Goal: Communication & Community: Answer question/provide support

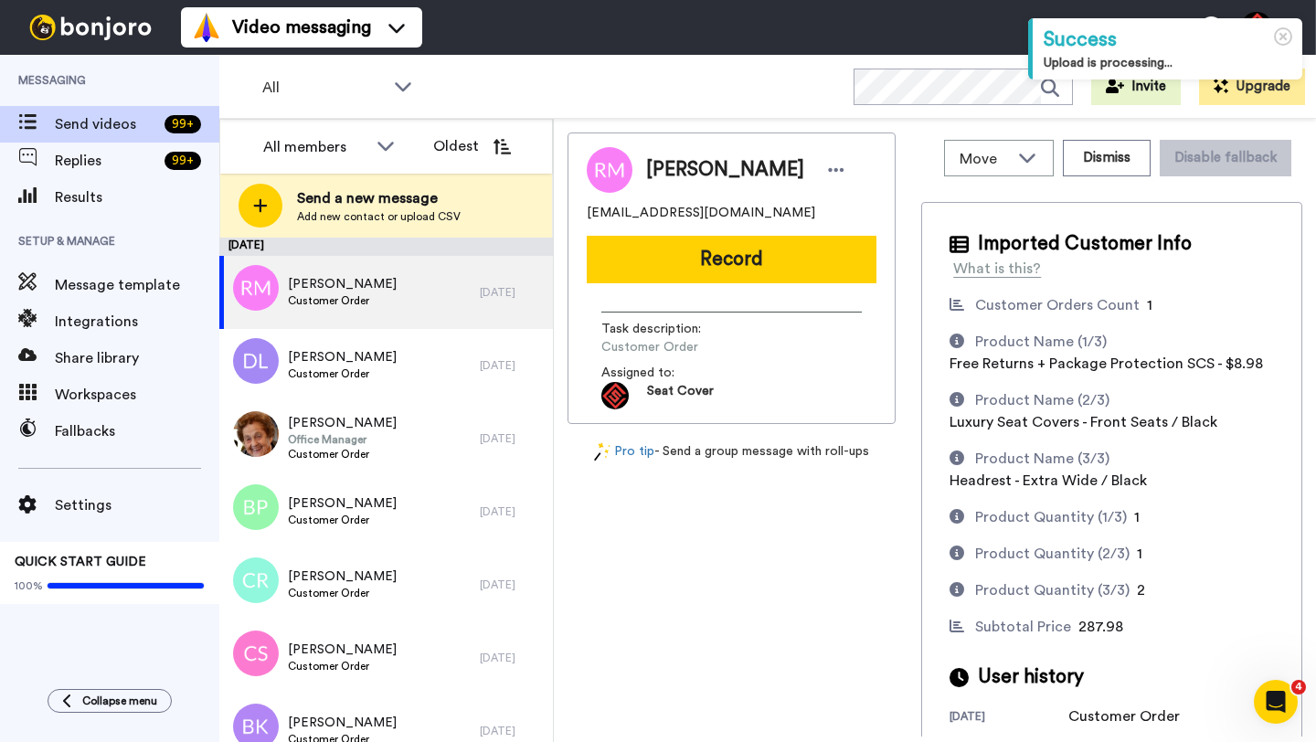
click at [671, 170] on span "Rolando Morera JR" at bounding box center [725, 169] width 158 height 27
copy span "Rolando"
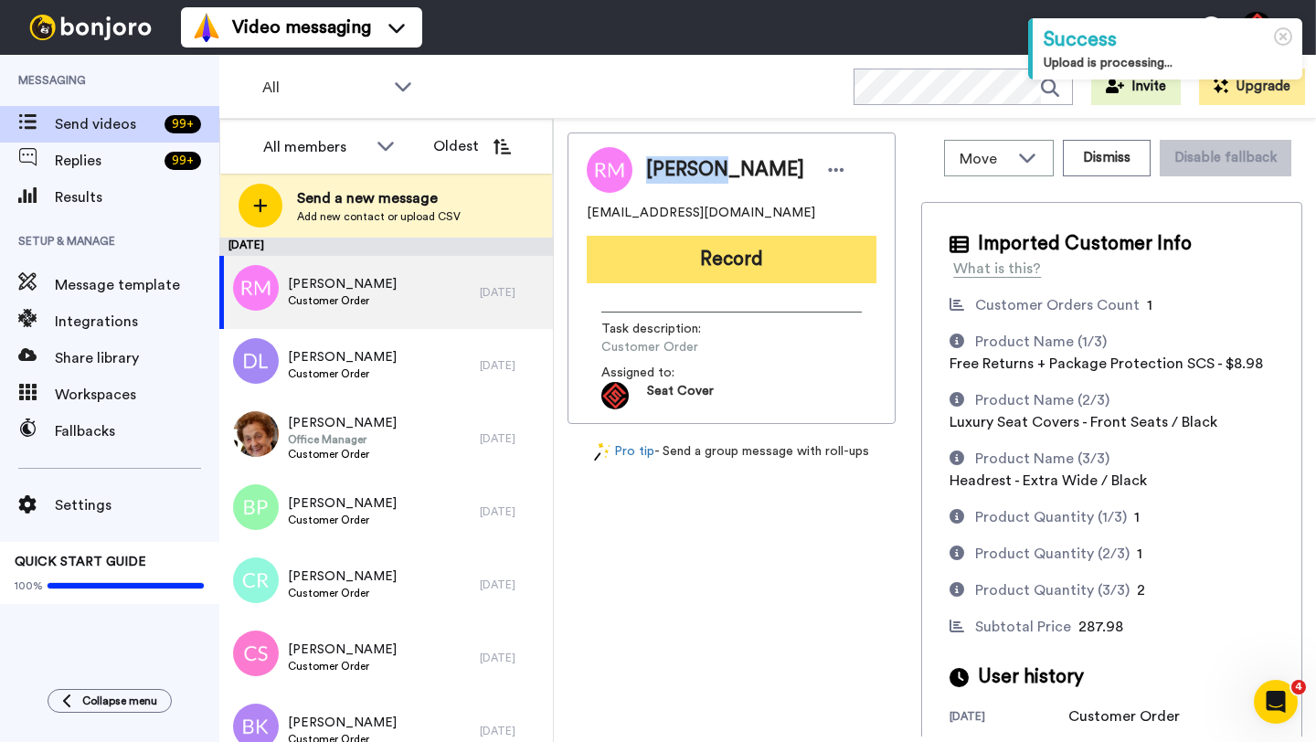
click at [693, 257] on button "Record" at bounding box center [732, 260] width 290 height 48
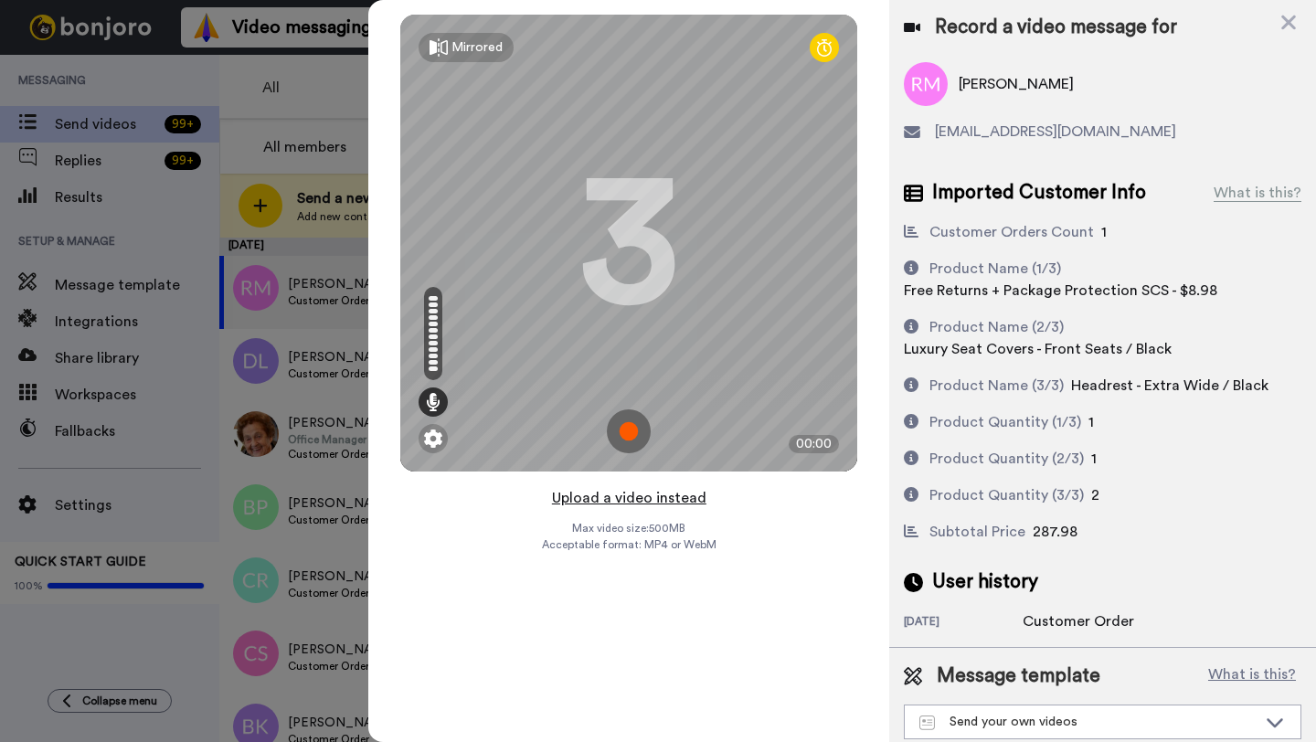
click at [621, 503] on button "Upload a video instead" at bounding box center [628, 498] width 165 height 24
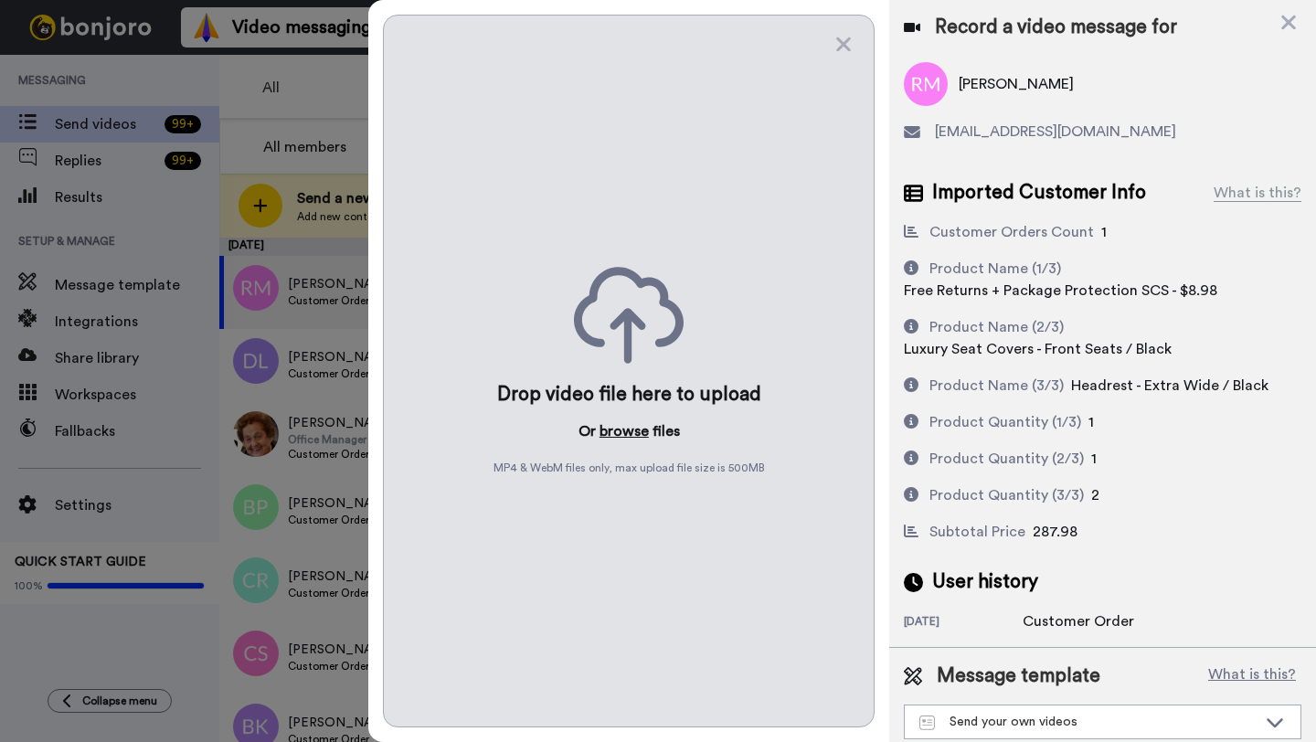
click at [618, 439] on button "browse" at bounding box center [623, 431] width 49 height 22
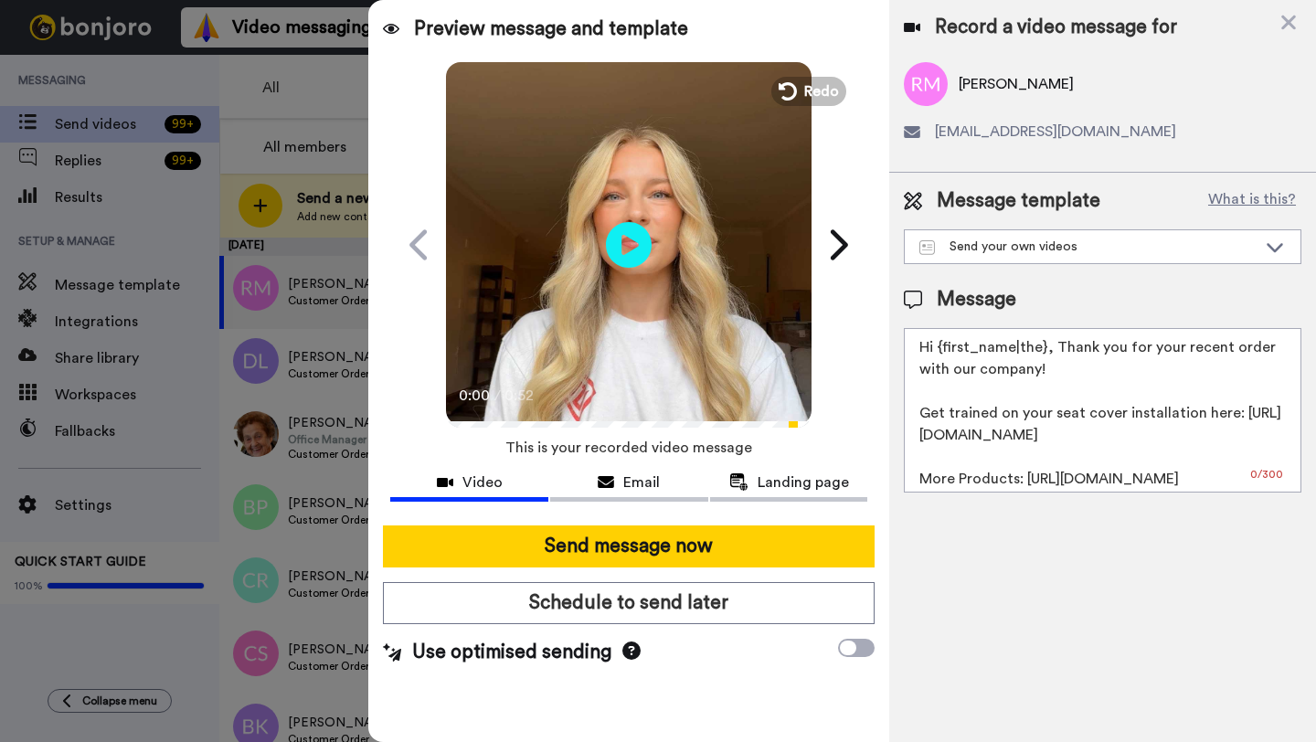
drag, startPoint x: 1043, startPoint y: 348, endPoint x: 940, endPoint y: 345, distance: 102.4
click at [940, 345] on textarea "Hi {first_name|the}, Thank you for your recent order with our company! Get trai…" at bounding box center [1102, 410] width 397 height 164
paste textarea "Rolando"
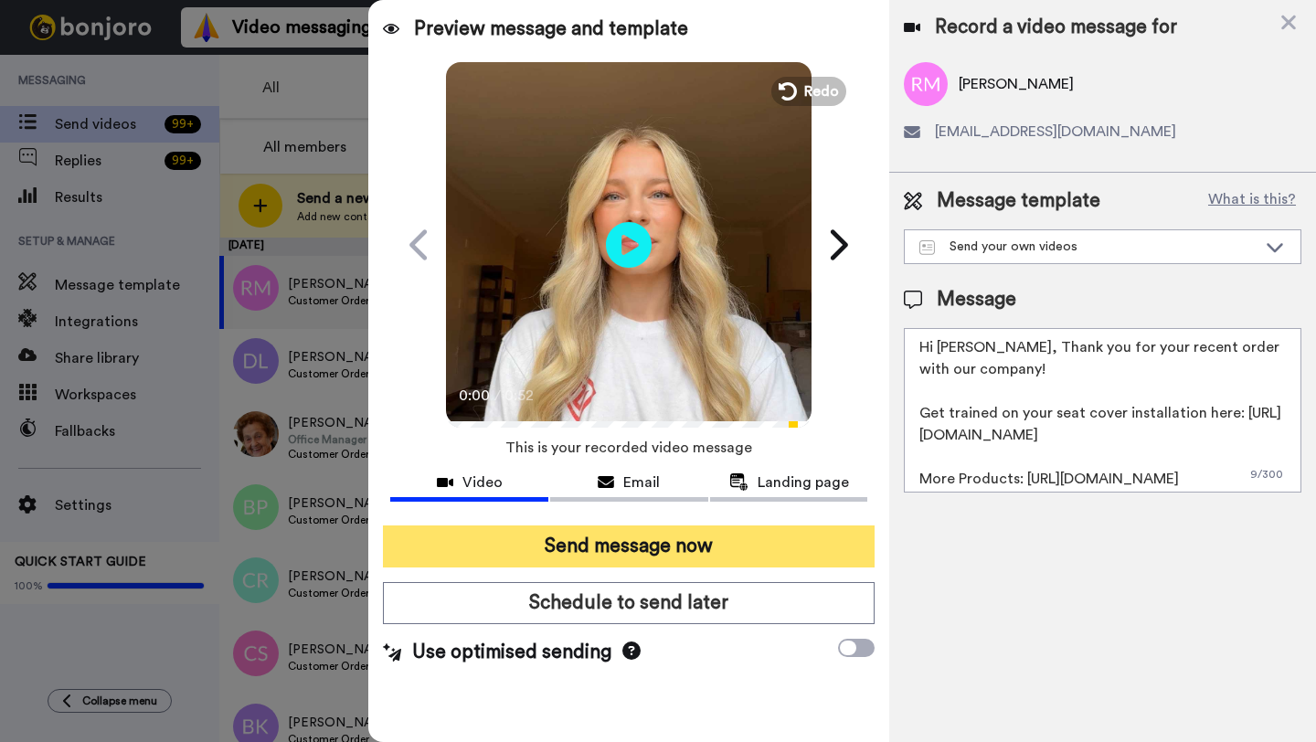
type textarea "Hi Rolando, Thank you for your recent order with our company! Get trained on yo…"
click at [746, 548] on button "Send message now" at bounding box center [629, 546] width 492 height 42
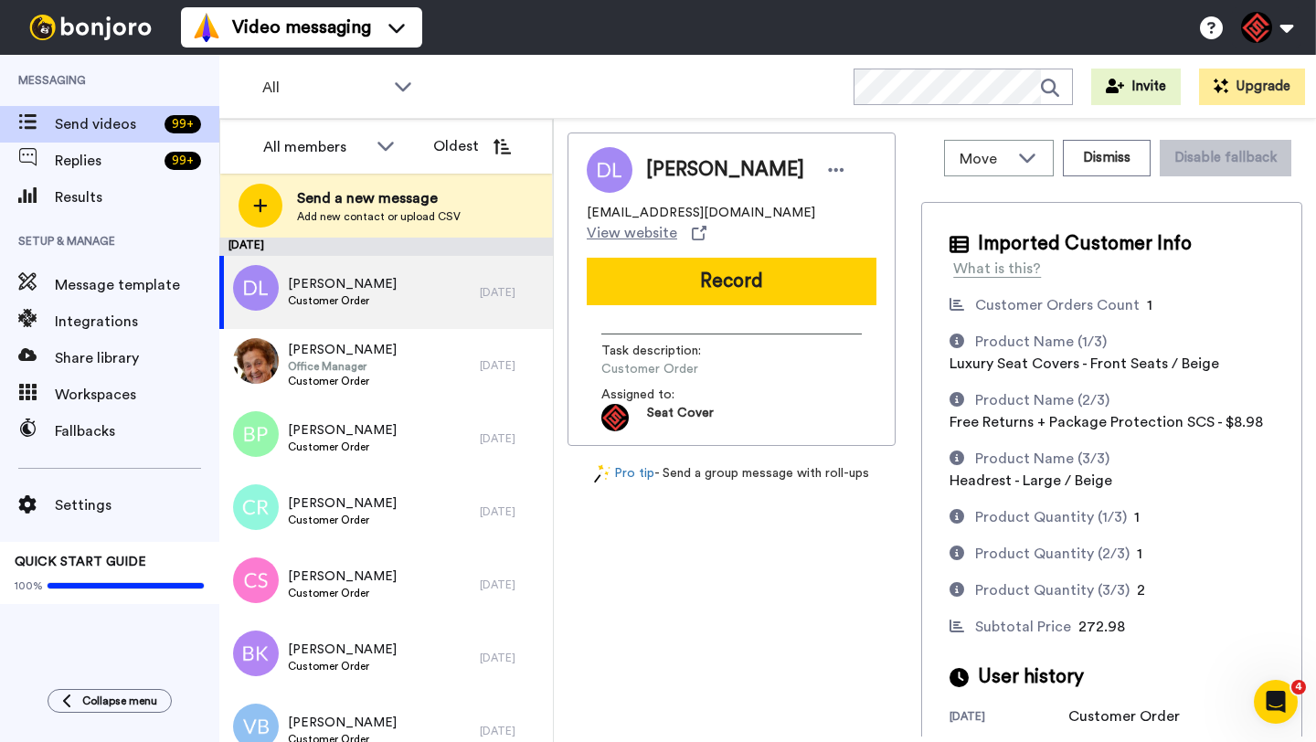
click at [665, 178] on span "[PERSON_NAME]" at bounding box center [725, 169] width 158 height 27
copy span "[PERSON_NAME]"
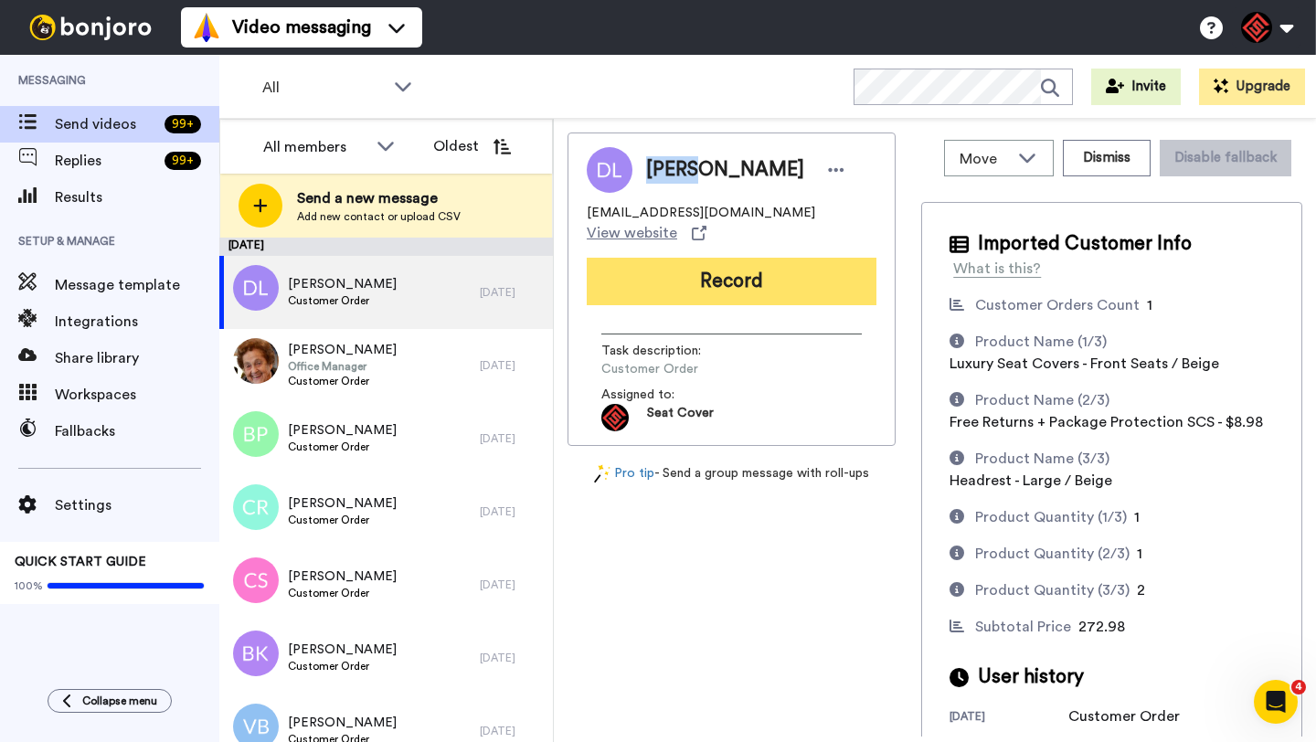
click at [717, 268] on button "Record" at bounding box center [732, 282] width 290 height 48
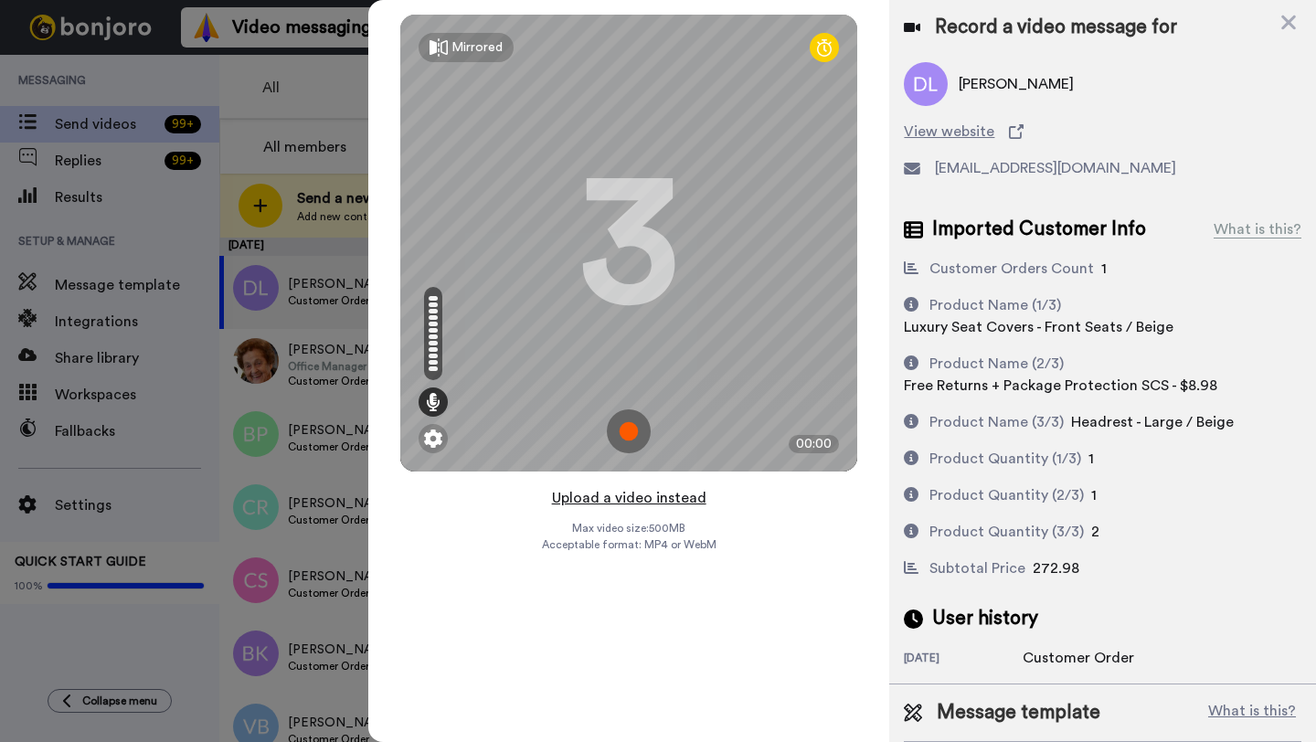
click at [625, 498] on button "Upload a video instead" at bounding box center [628, 498] width 165 height 24
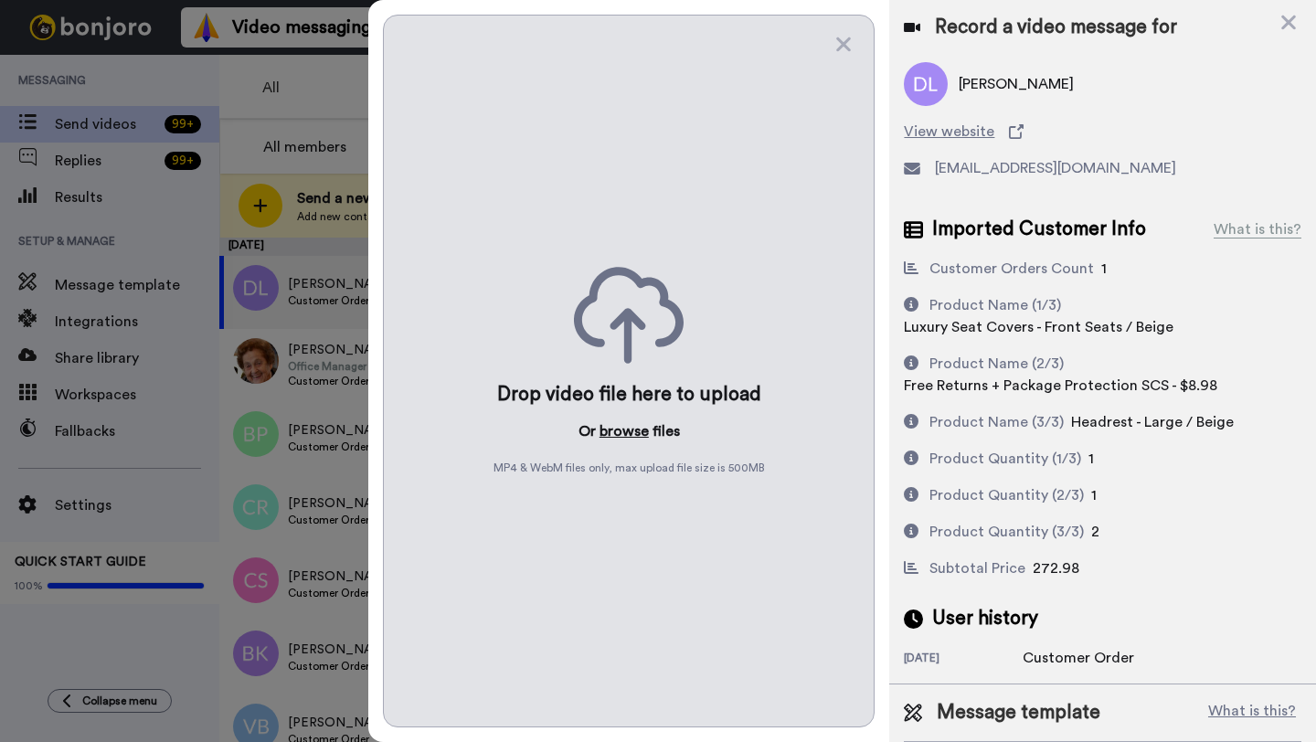
click at [615, 434] on button "browse" at bounding box center [623, 431] width 49 height 22
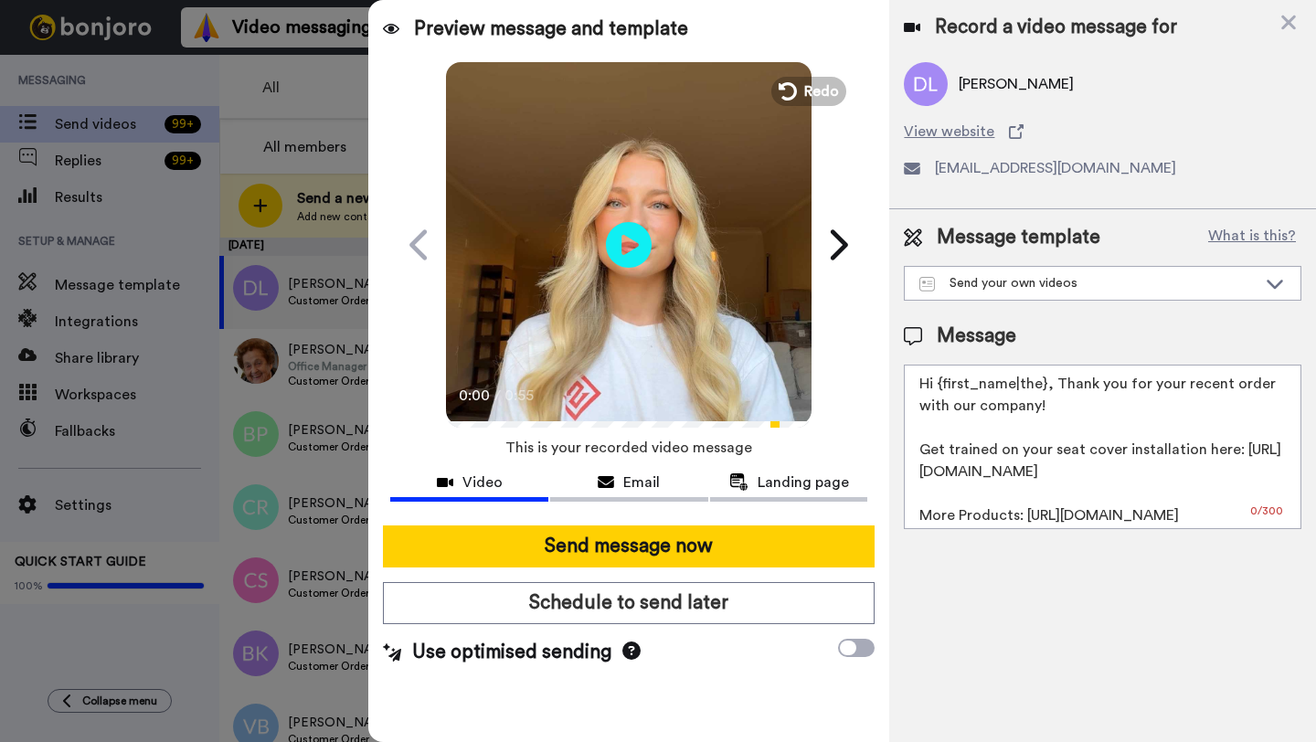
drag, startPoint x: 1043, startPoint y: 386, endPoint x: 944, endPoint y: 386, distance: 99.6
click at [944, 386] on textarea "Hi {first_name|the}, Thank you for your recent order with our company! Get trai…" at bounding box center [1102, 447] width 397 height 164
paste textarea "David"
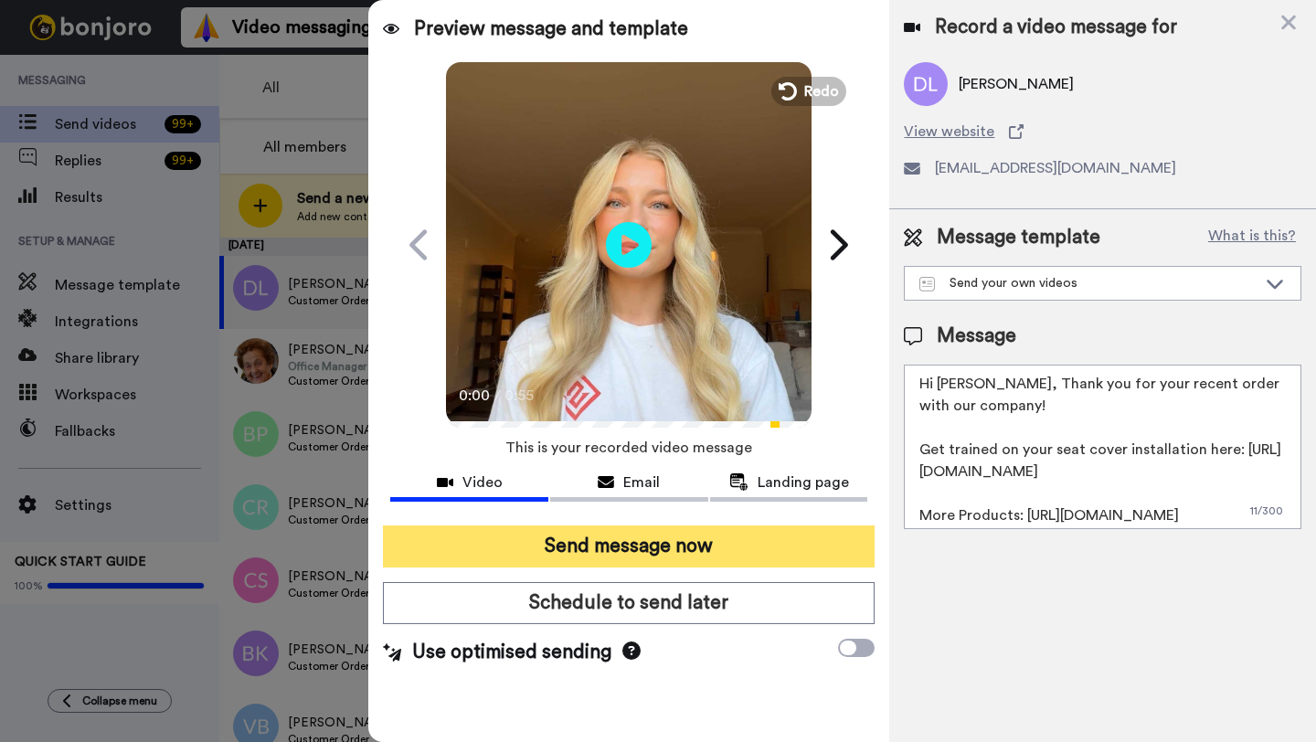
type textarea "Hi David, Thank you for your recent order with our company! Get trained on your…"
click at [611, 534] on button "Send message now" at bounding box center [629, 546] width 492 height 42
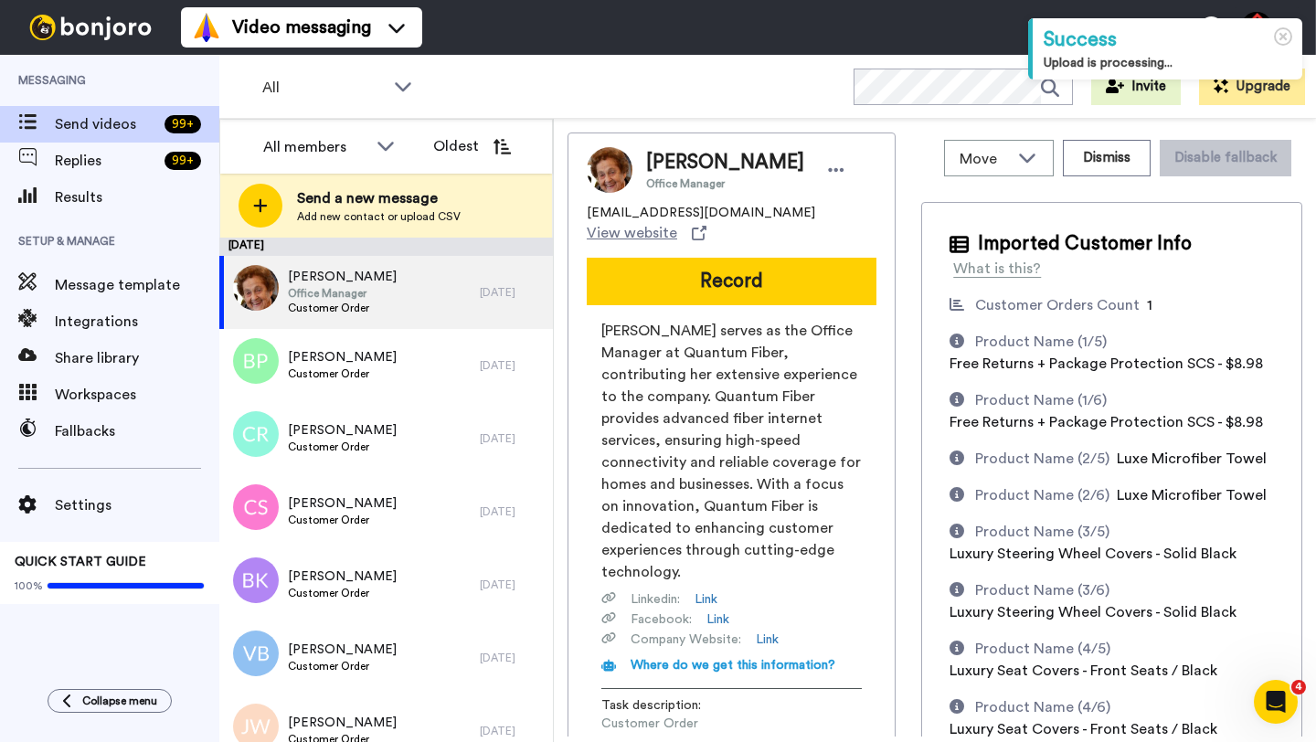
click at [667, 152] on span "Mary Ausloos" at bounding box center [725, 162] width 158 height 27
copy span "Mary"
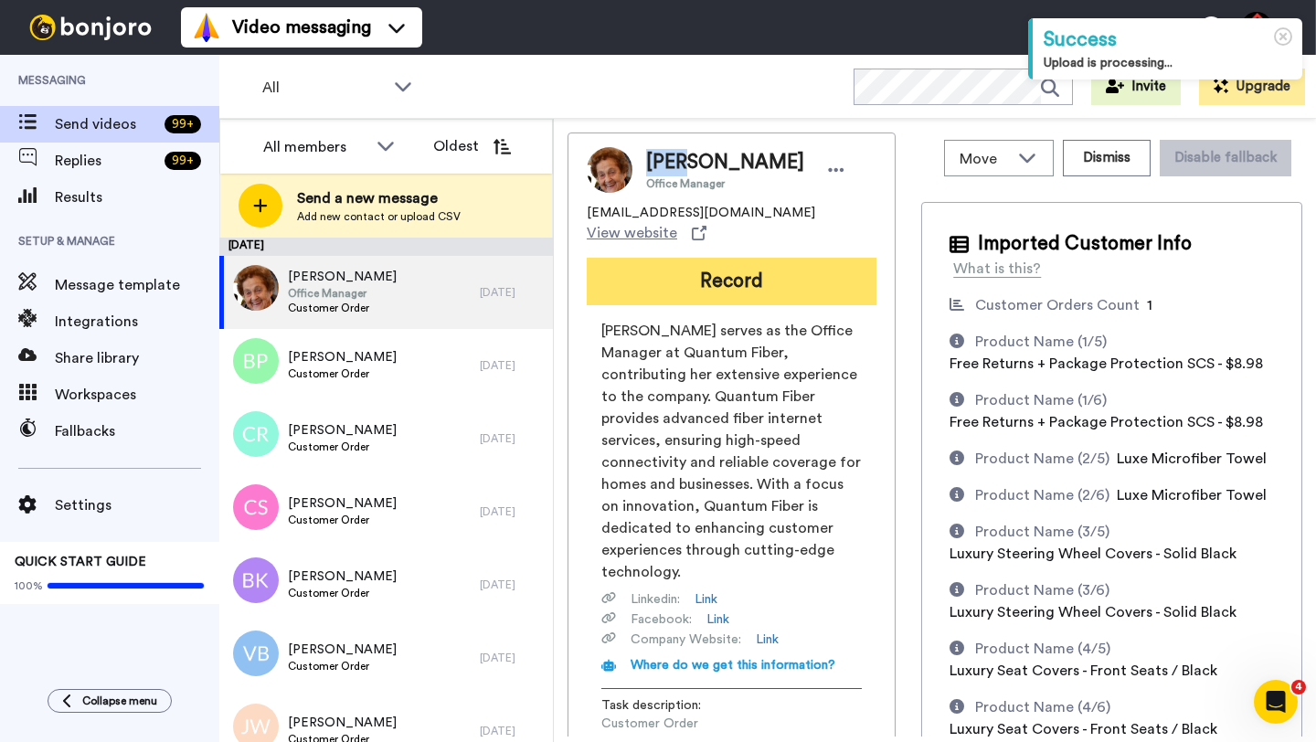
click at [719, 272] on button "Record" at bounding box center [732, 282] width 290 height 48
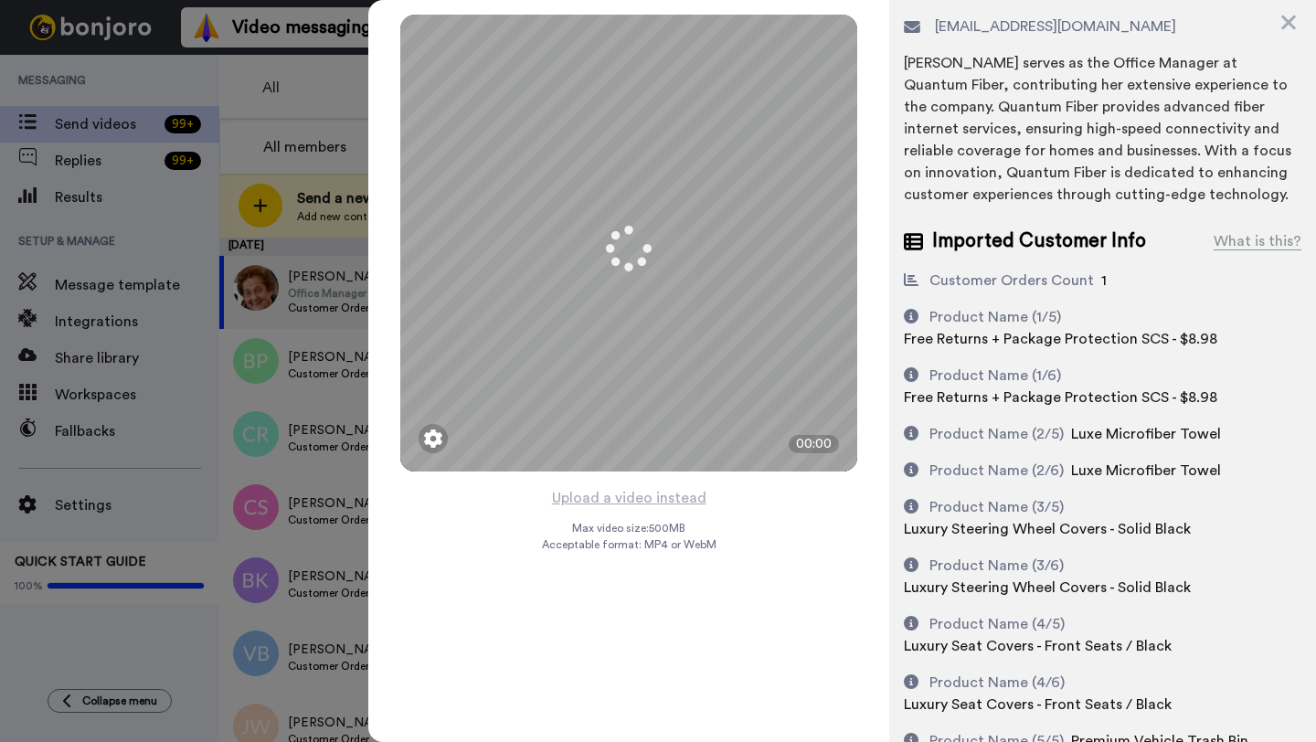
scroll to position [207, 0]
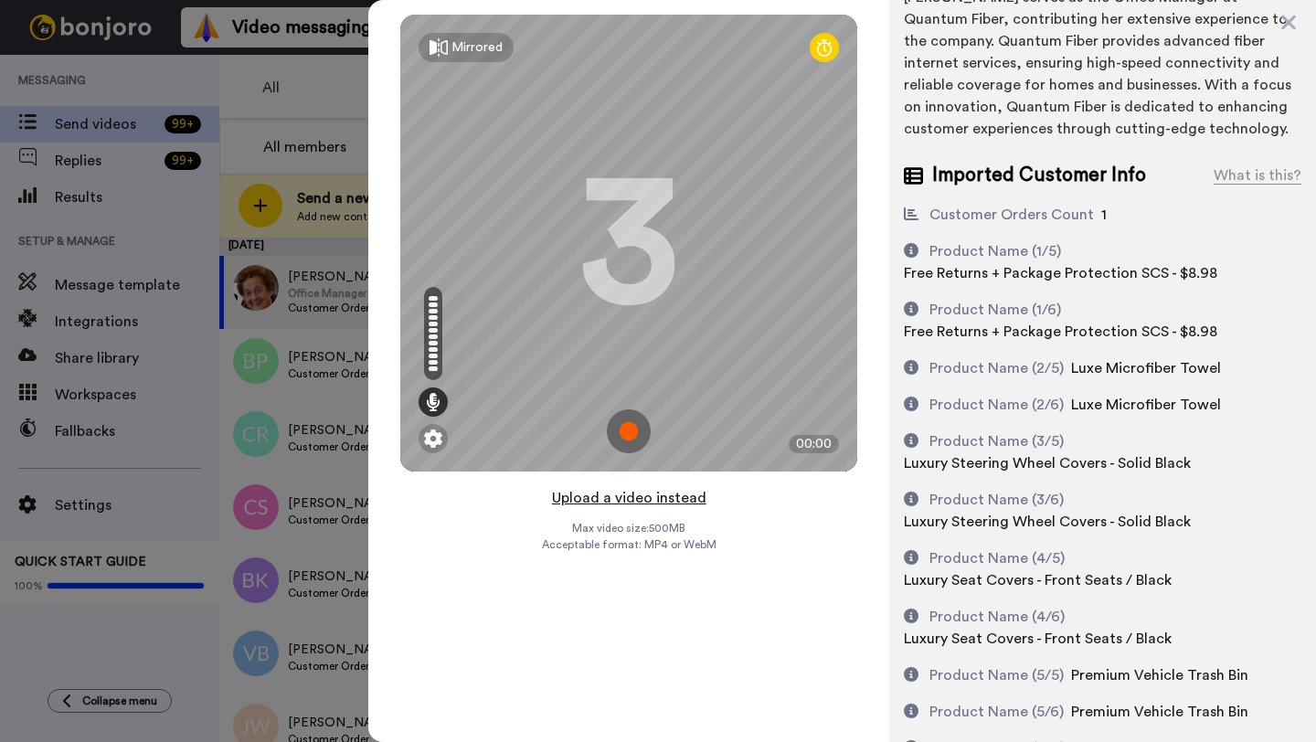
click at [613, 499] on button "Upload a video instead" at bounding box center [628, 498] width 165 height 24
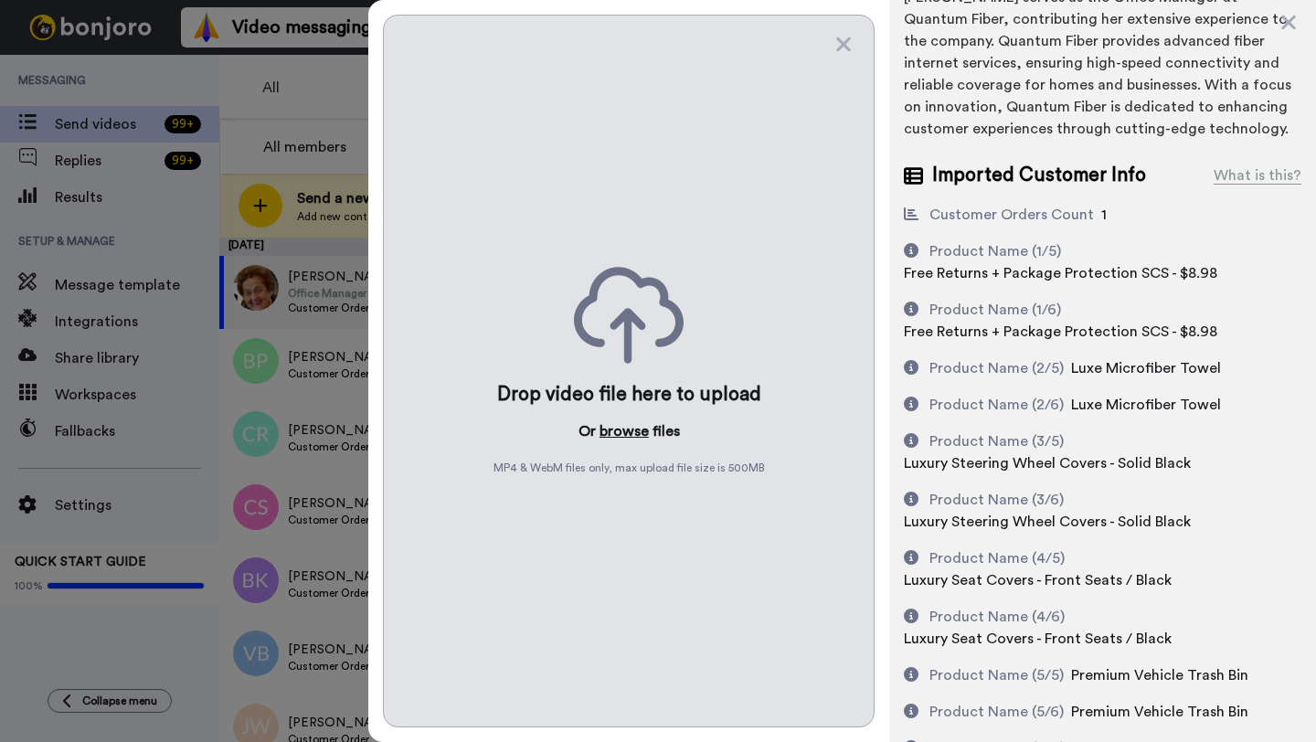
click at [612, 435] on button "browse" at bounding box center [623, 431] width 49 height 22
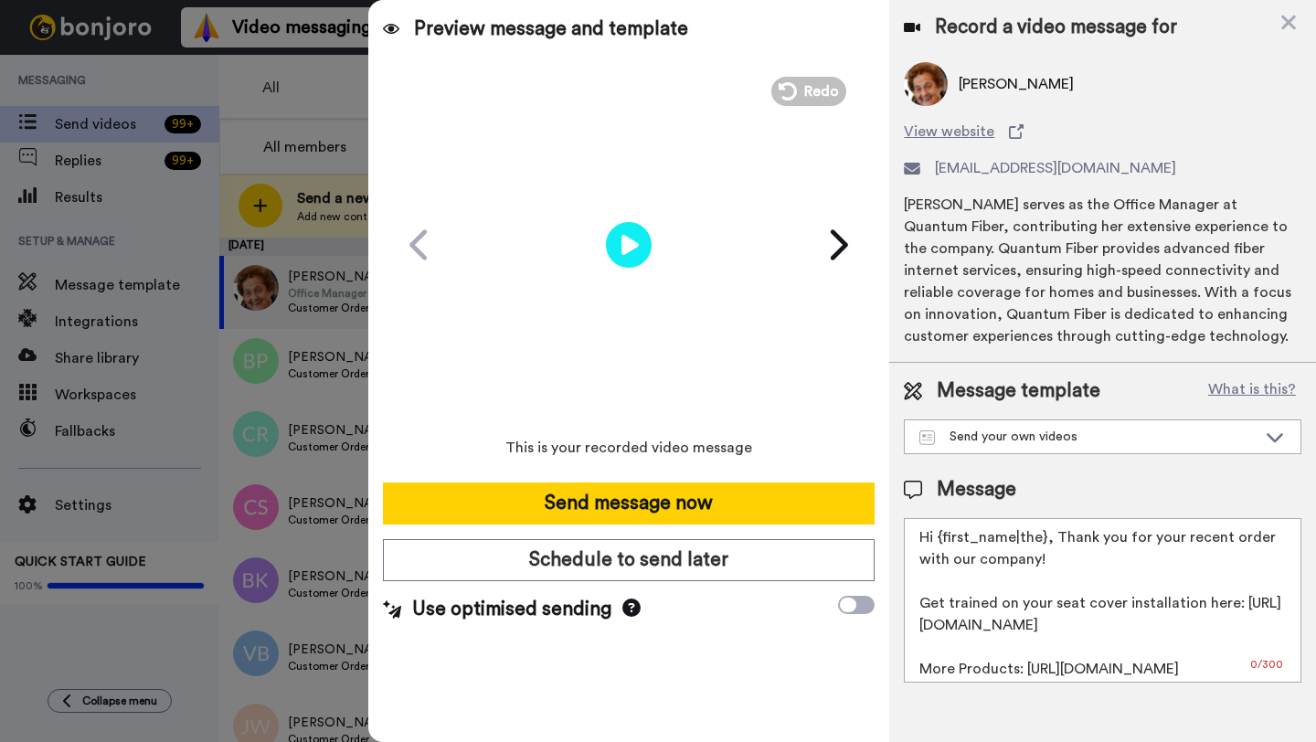
scroll to position [0, 0]
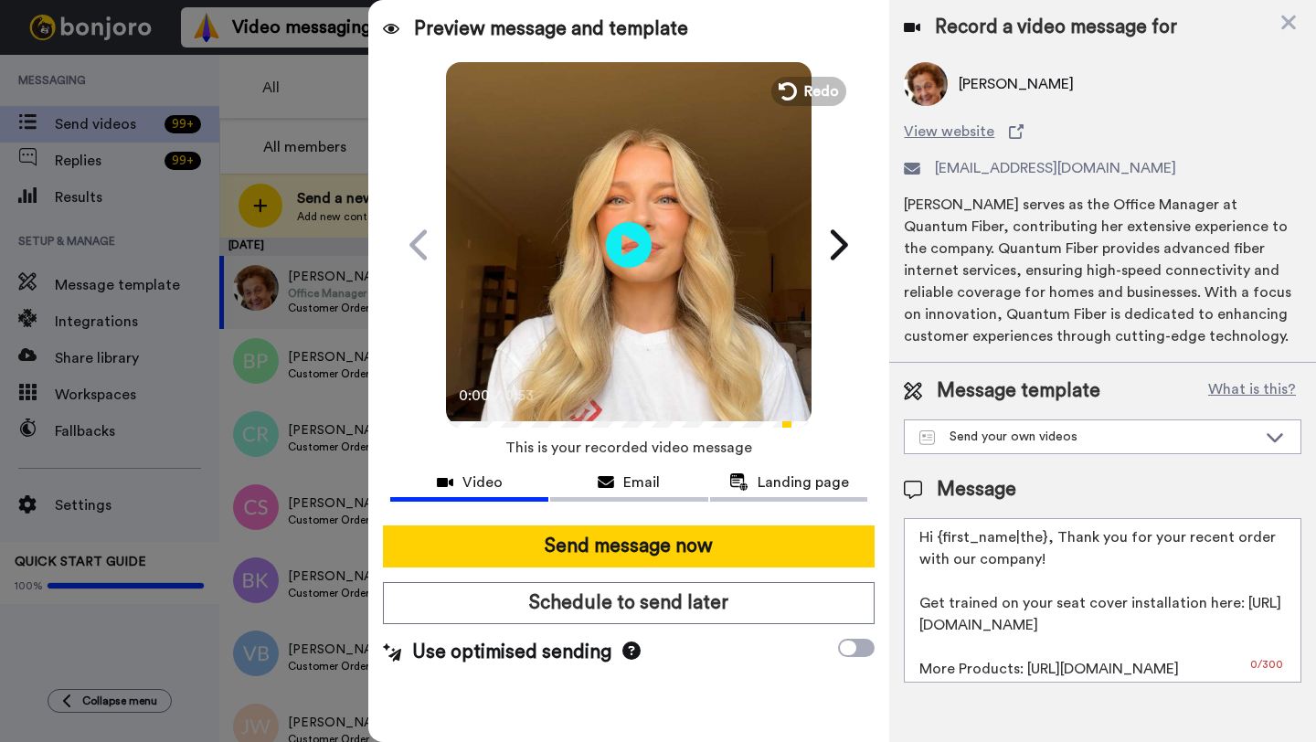
drag, startPoint x: 1042, startPoint y: 543, endPoint x: 934, endPoint y: 543, distance: 107.8
click at [934, 543] on textarea "Hi {first_name|the}, Thank you for your recent order with our company! Get trai…" at bounding box center [1102, 600] width 397 height 164
paste textarea "Mary"
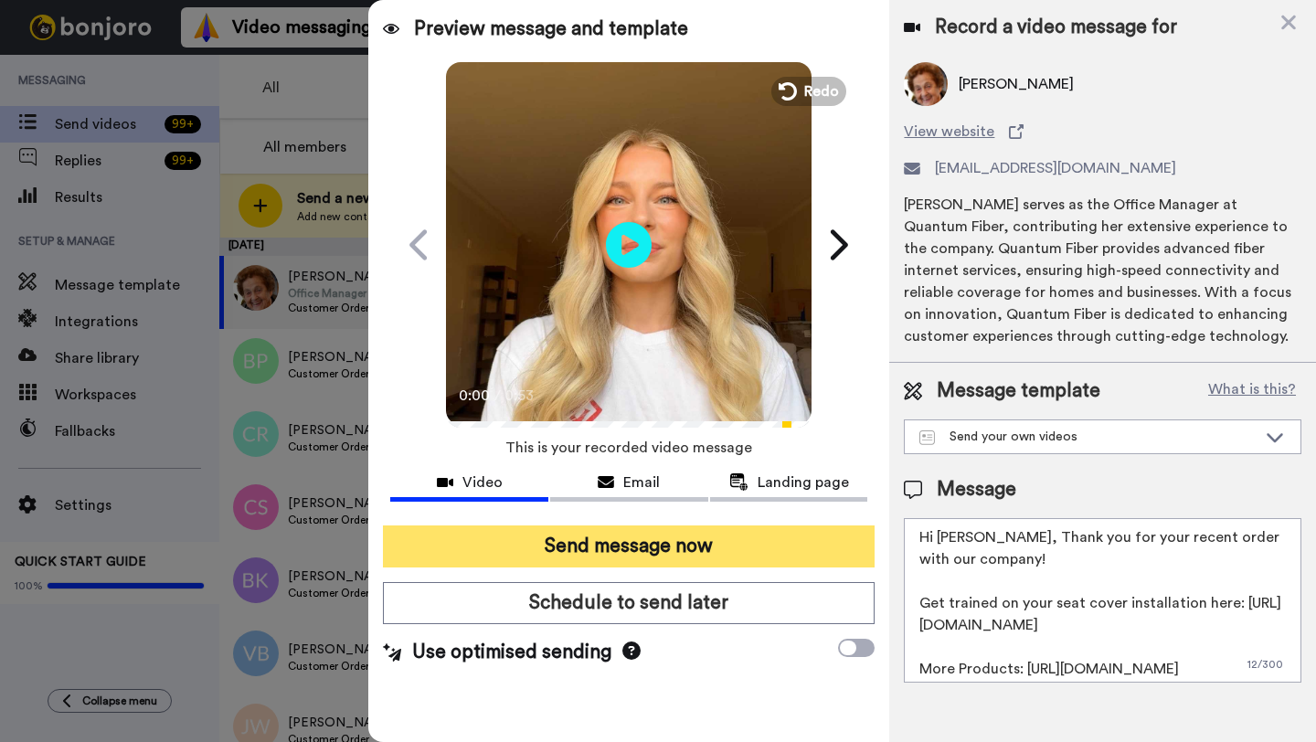
type textarea "Hi Mary, Thank you for your recent order with our company! Get trained on your …"
click at [811, 536] on button "Send message now" at bounding box center [629, 546] width 492 height 42
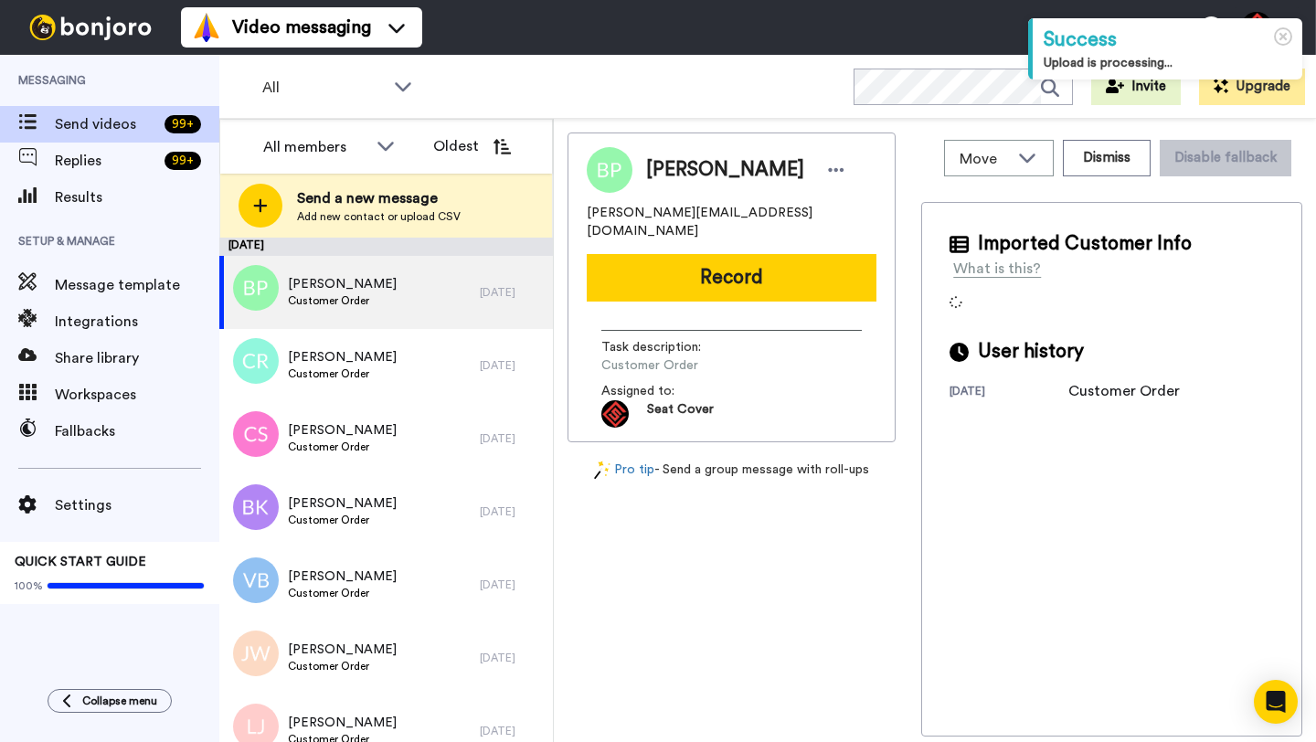
click at [663, 167] on span "[PERSON_NAME]" at bounding box center [725, 169] width 158 height 27
click at [663, 167] on span "Brandi Pierce" at bounding box center [725, 169] width 158 height 27
copy span "Brandi"
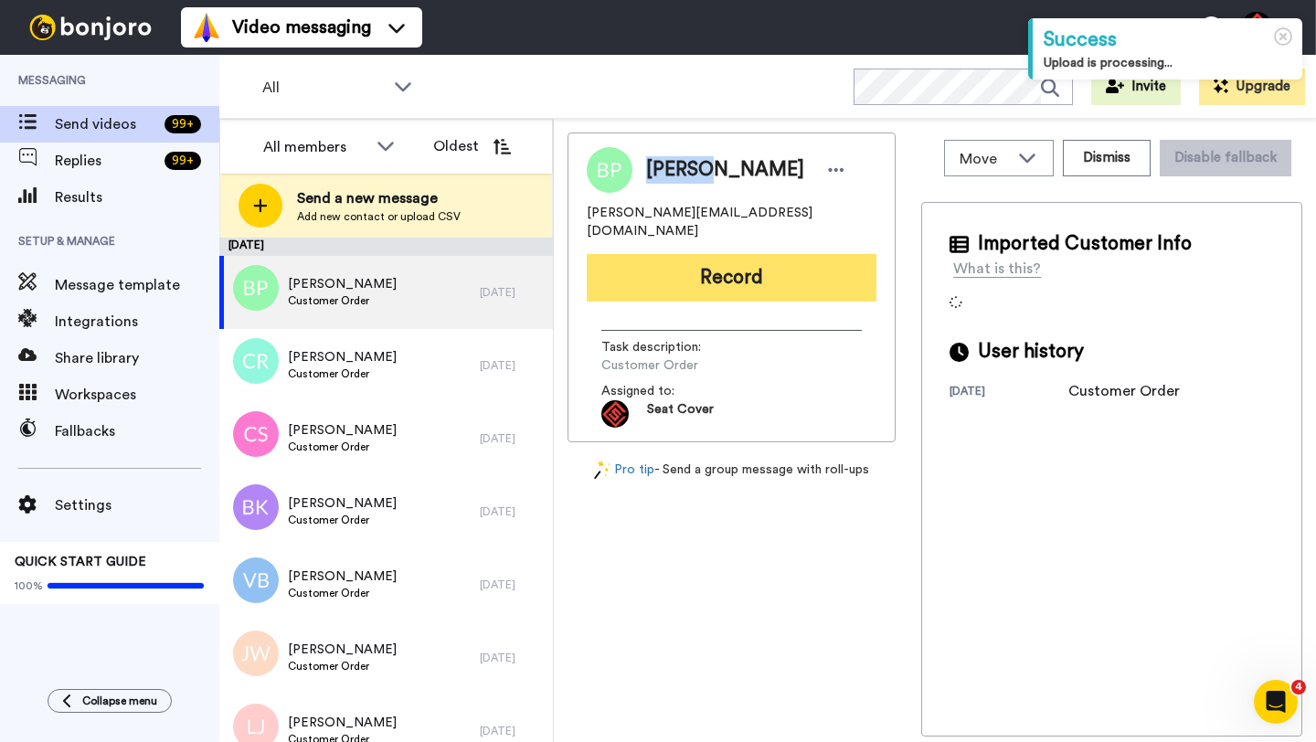
click at [746, 281] on button "Record" at bounding box center [732, 278] width 290 height 48
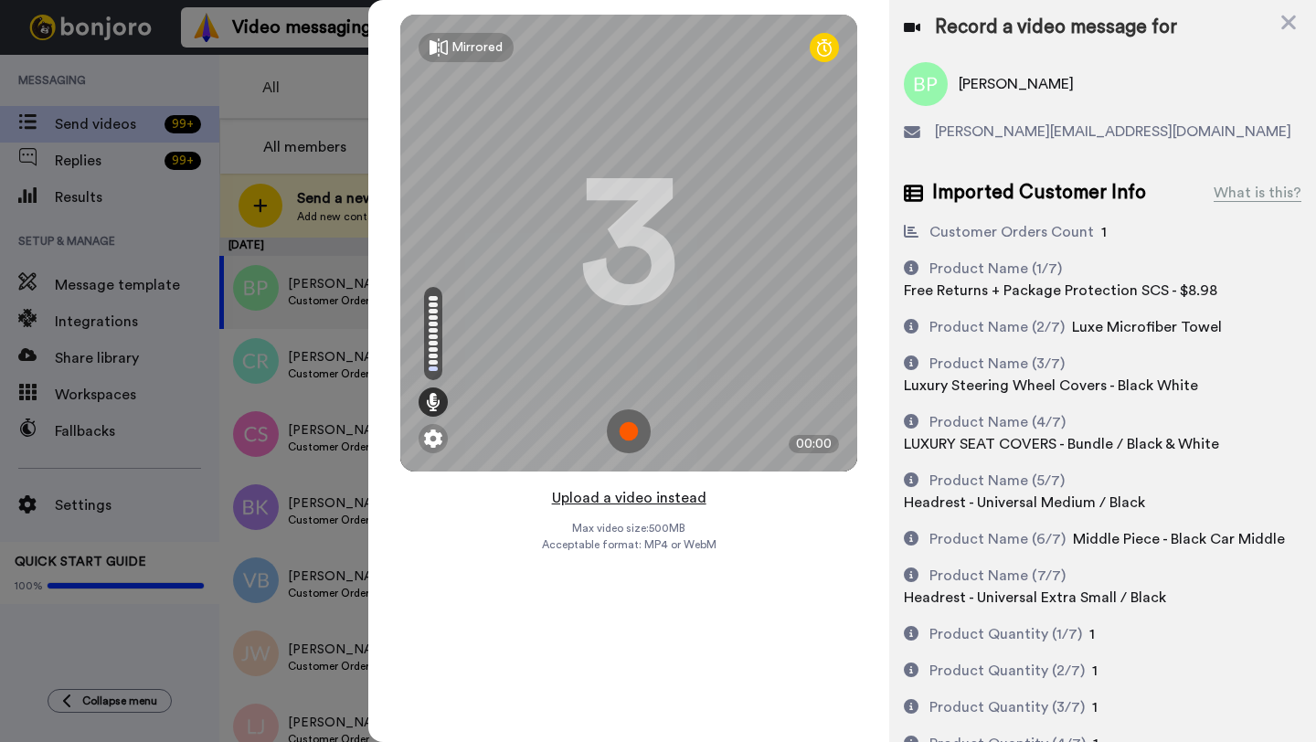
click at [624, 499] on button "Upload a video instead" at bounding box center [628, 498] width 165 height 24
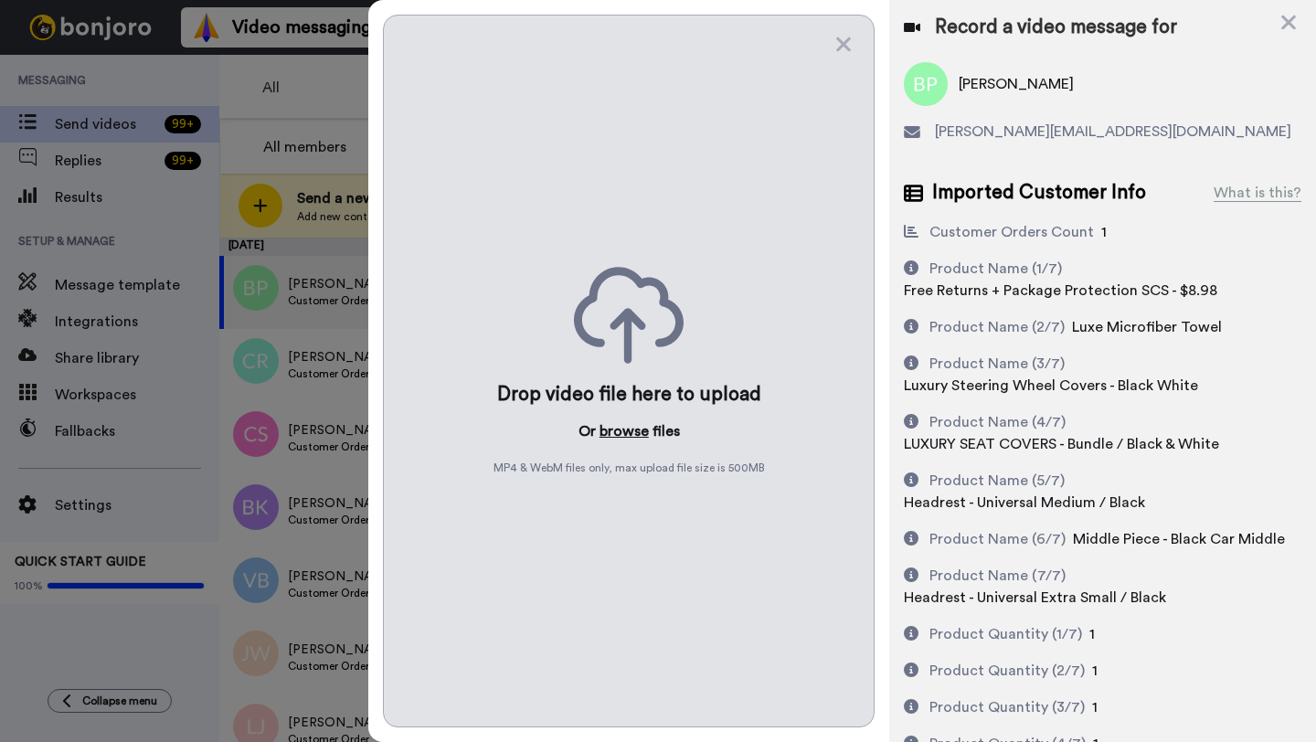
click at [614, 437] on button "browse" at bounding box center [623, 431] width 49 height 22
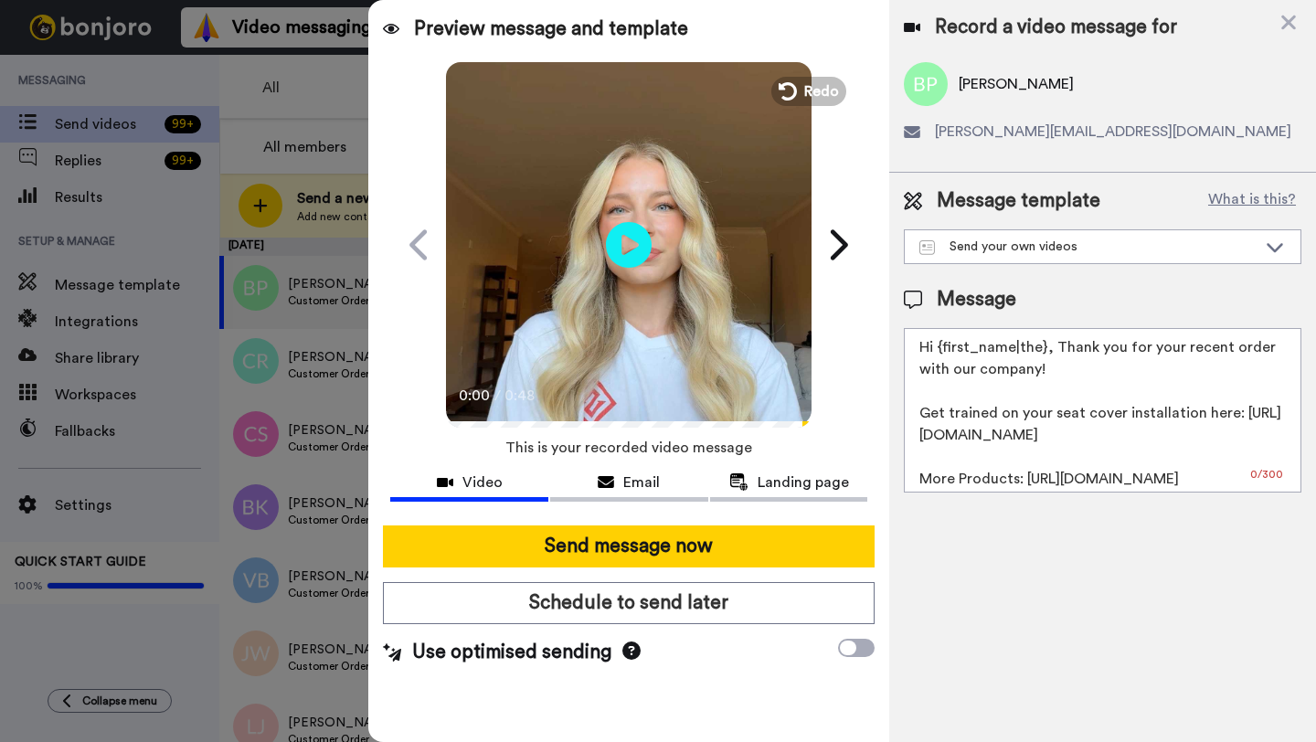
drag, startPoint x: 1043, startPoint y: 348, endPoint x: 946, endPoint y: 350, distance: 97.8
click at [946, 350] on textarea "Hi {first_name|the}, Thank you for your recent order with our company! Get trai…" at bounding box center [1102, 410] width 397 height 164
paste textarea "Brandi"
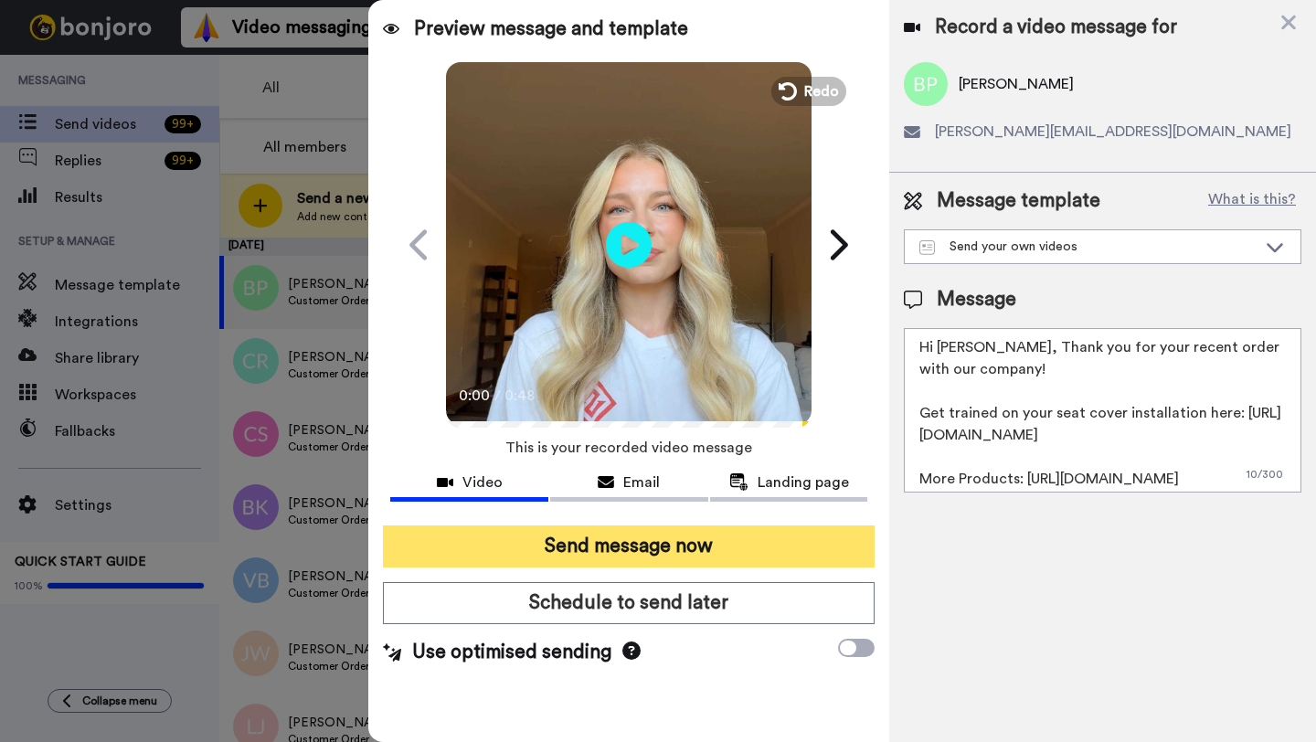
type textarea "Hi Brandi, Thank you for your recent order with our company! Get trained on you…"
click at [644, 560] on button "Send message now" at bounding box center [629, 546] width 492 height 42
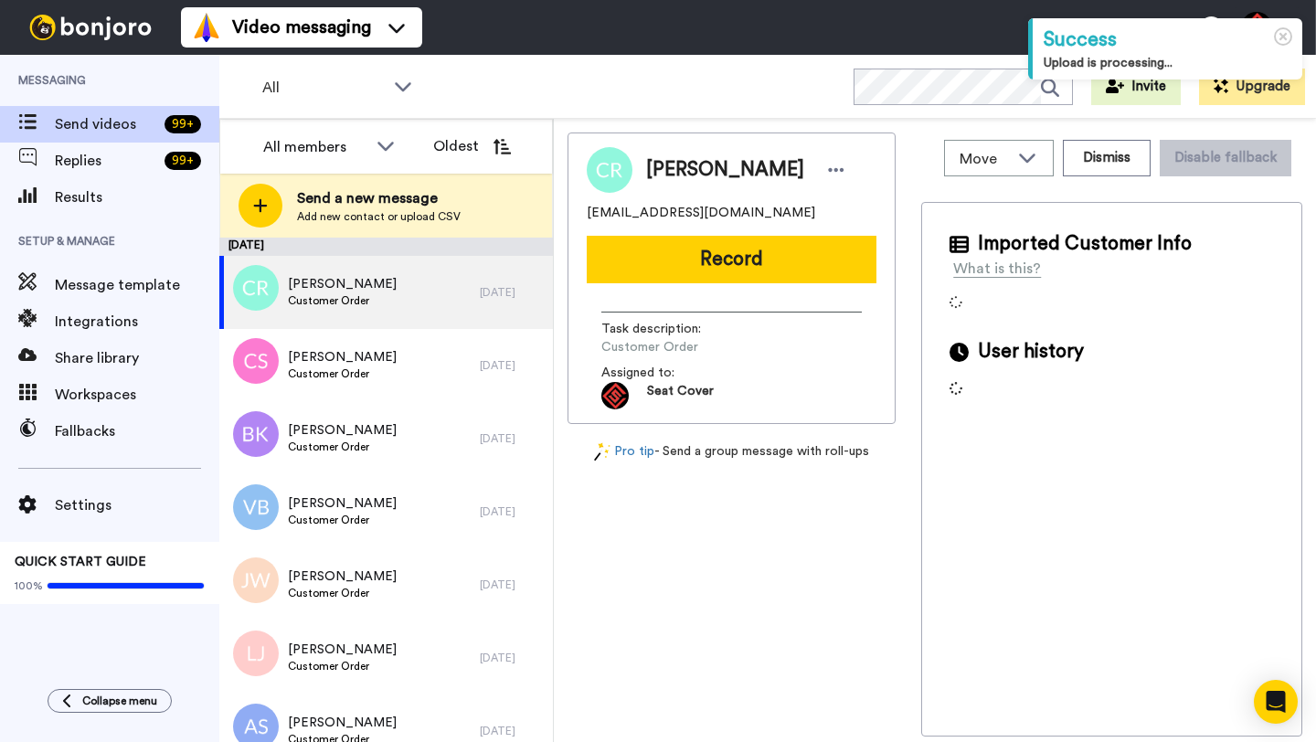
click at [666, 166] on span "[PERSON_NAME]" at bounding box center [725, 169] width 158 height 27
copy span "[PERSON_NAME]"
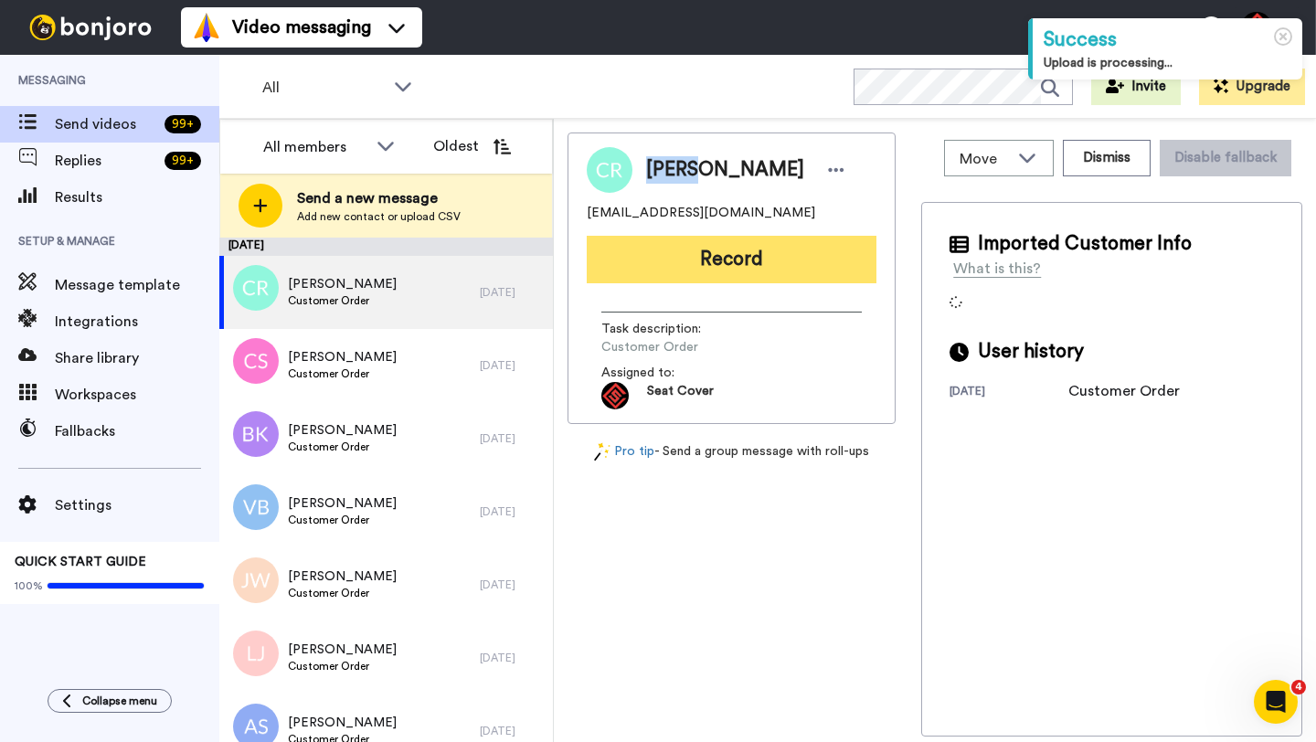
click at [764, 281] on button "Record" at bounding box center [732, 260] width 290 height 48
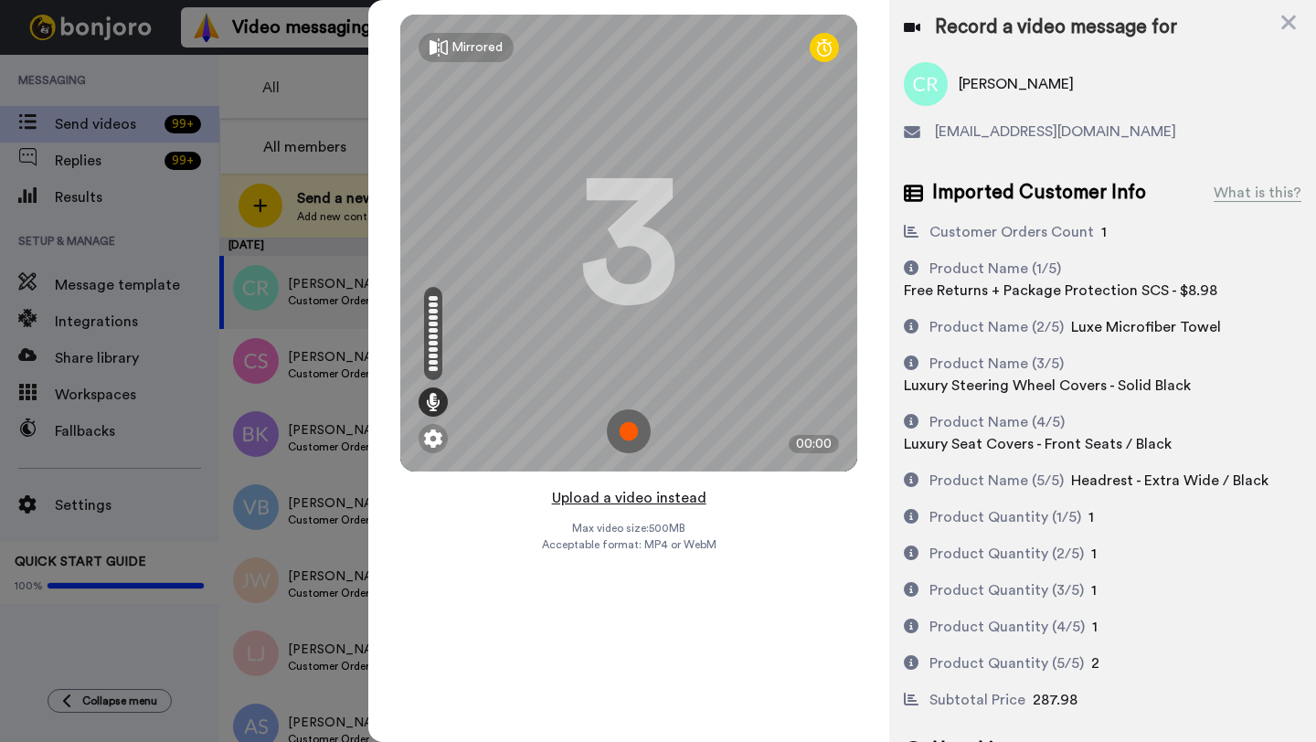
click at [630, 501] on button "Upload a video instead" at bounding box center [628, 498] width 165 height 24
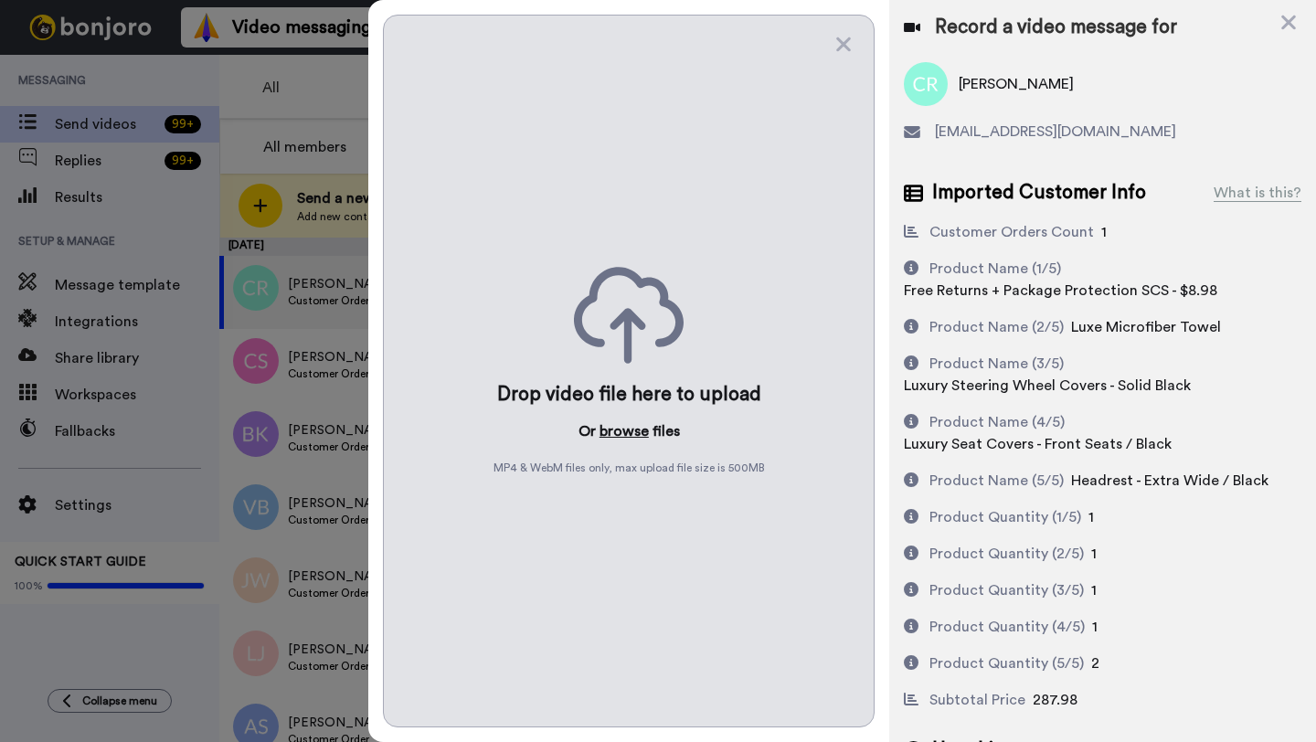
click at [616, 423] on button "browse" at bounding box center [623, 431] width 49 height 22
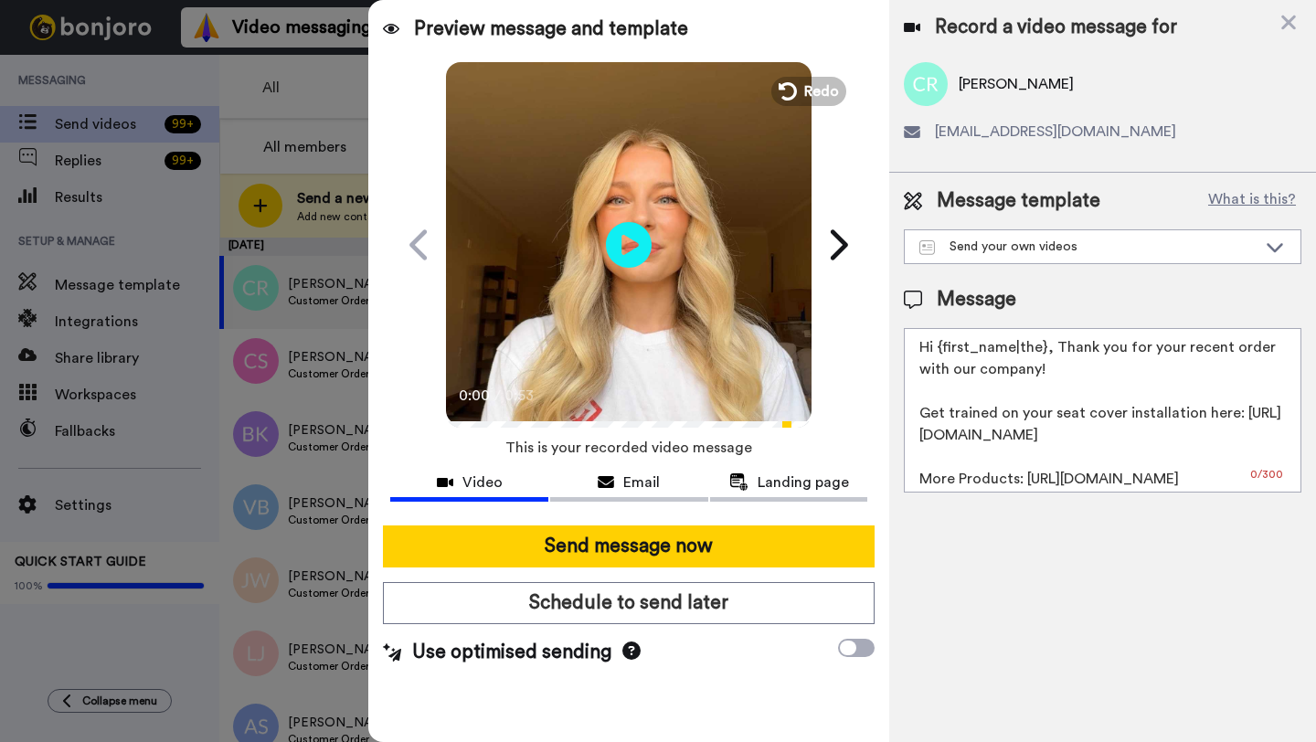
drag, startPoint x: 1043, startPoint y: 350, endPoint x: 939, endPoint y: 347, distance: 104.2
click at [939, 347] on textarea "Hi {first_name|the}, Thank you for your recent order with our company! Get trai…" at bounding box center [1102, 410] width 397 height 164
paste textarea "[PERSON_NAME]"
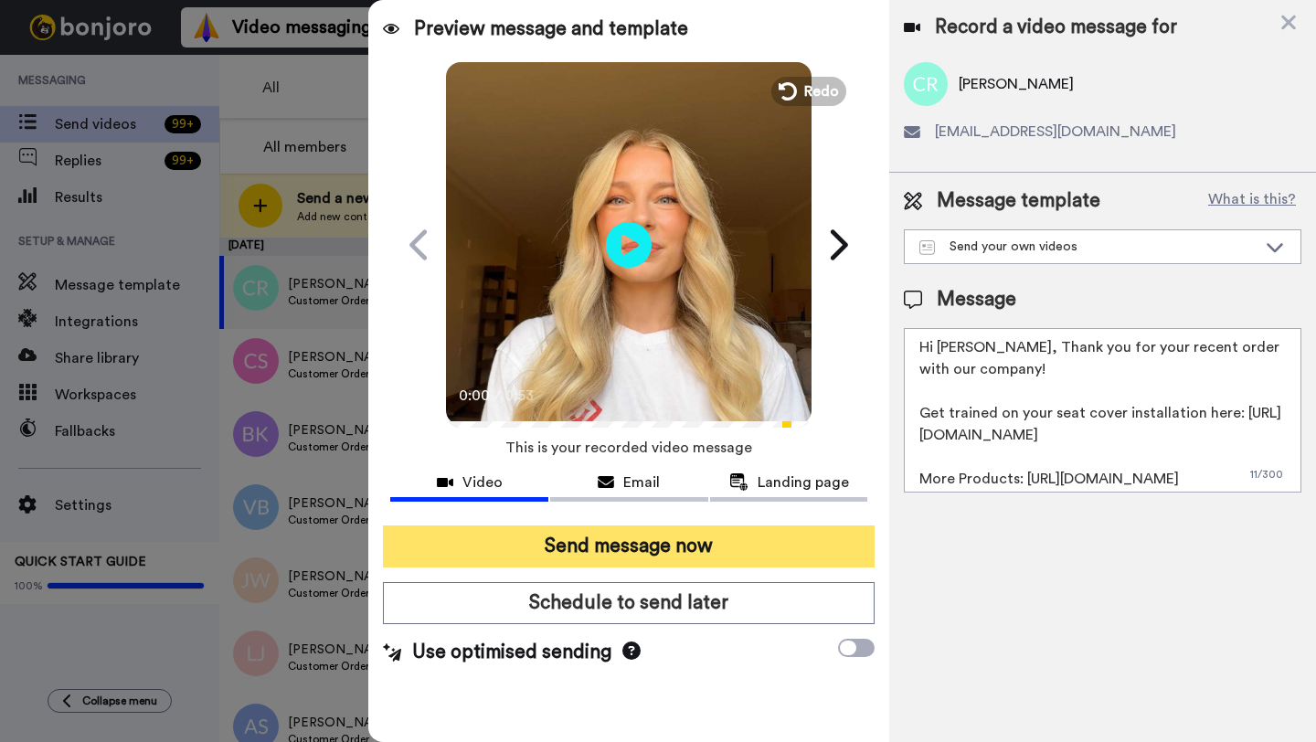
type textarea "Hi [PERSON_NAME], Thank you for your recent order with our company! Get trained…"
click at [757, 536] on button "Send message now" at bounding box center [629, 546] width 492 height 42
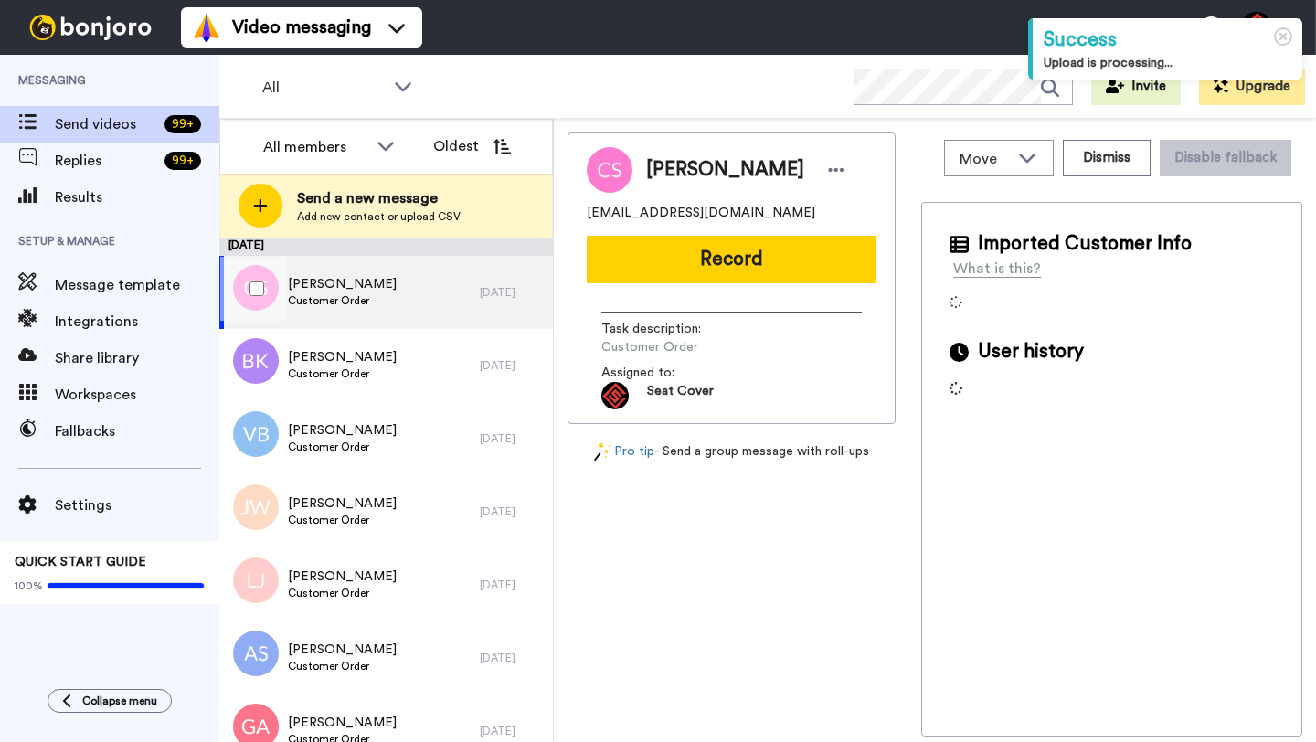
click at [401, 312] on div "[PERSON_NAME] Customer Order" at bounding box center [349, 292] width 260 height 73
click at [677, 166] on span "[PERSON_NAME]" at bounding box center [725, 169] width 158 height 27
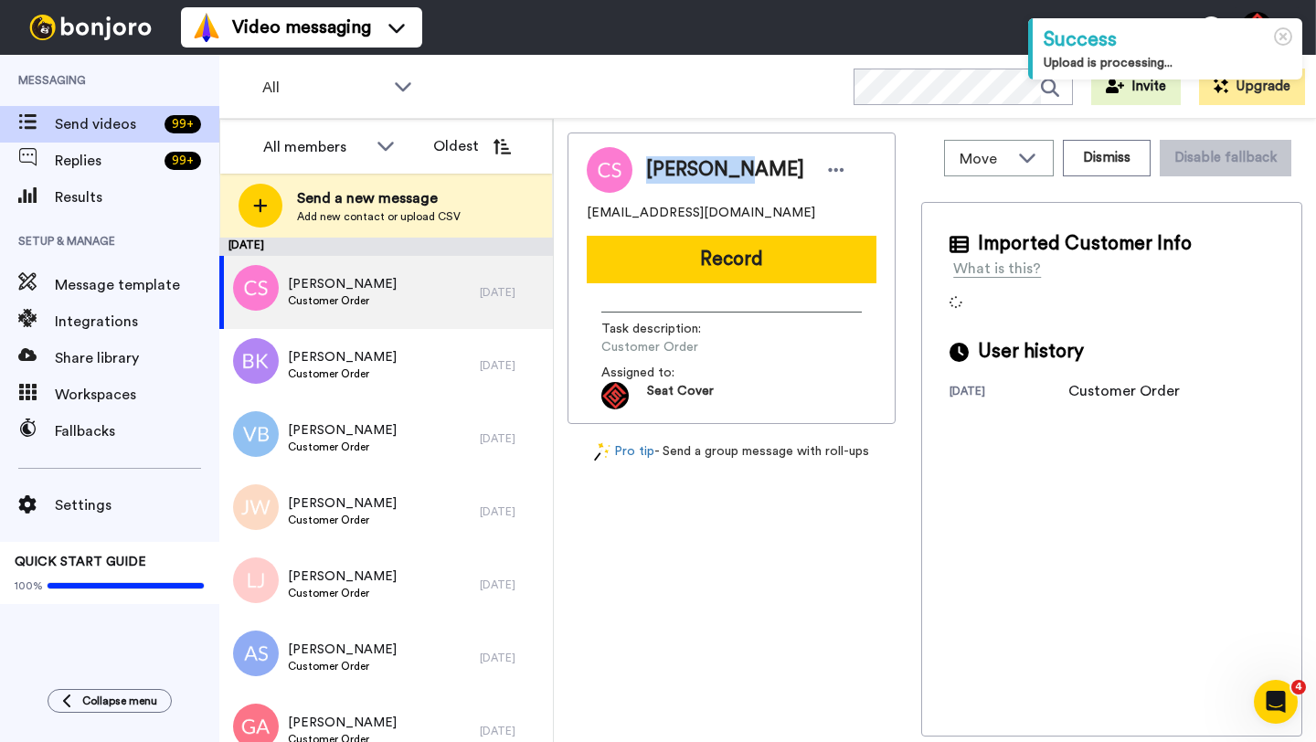
click at [677, 166] on span "[PERSON_NAME]" at bounding box center [725, 169] width 158 height 27
copy span "[PERSON_NAME]"
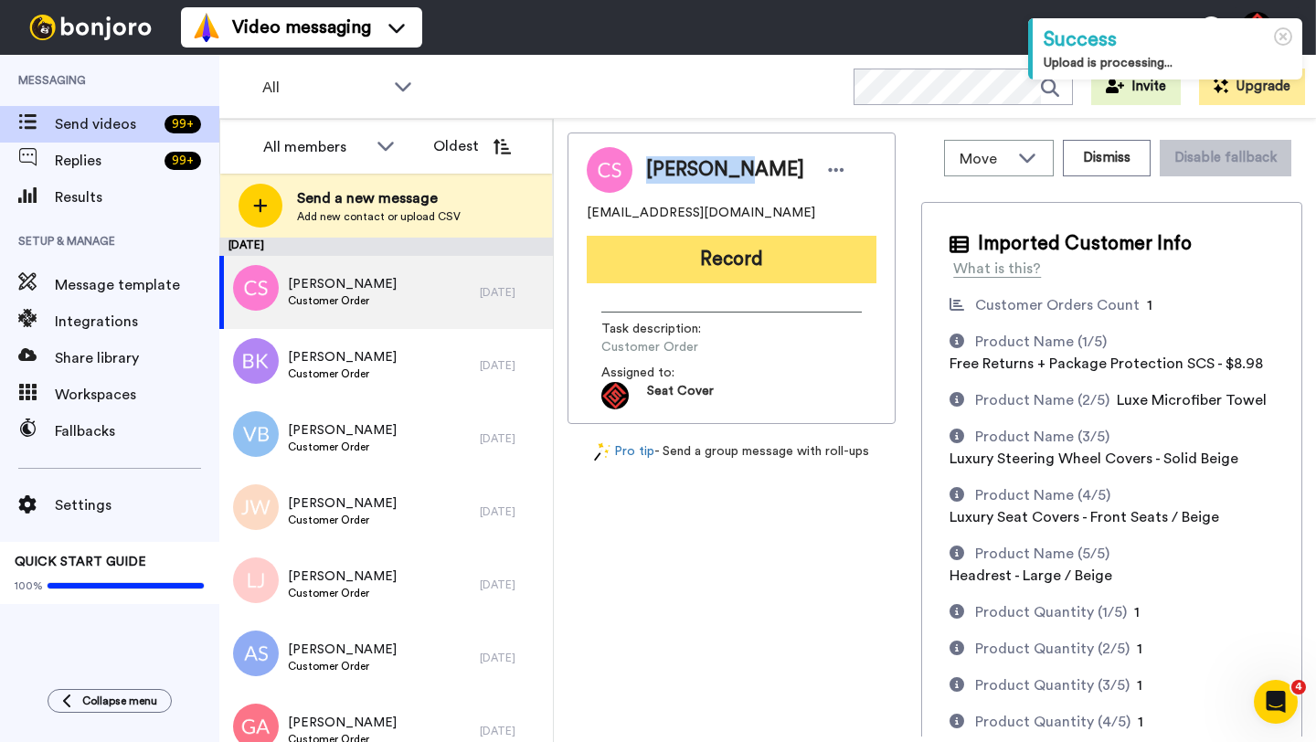
click at [742, 267] on button "Record" at bounding box center [732, 260] width 290 height 48
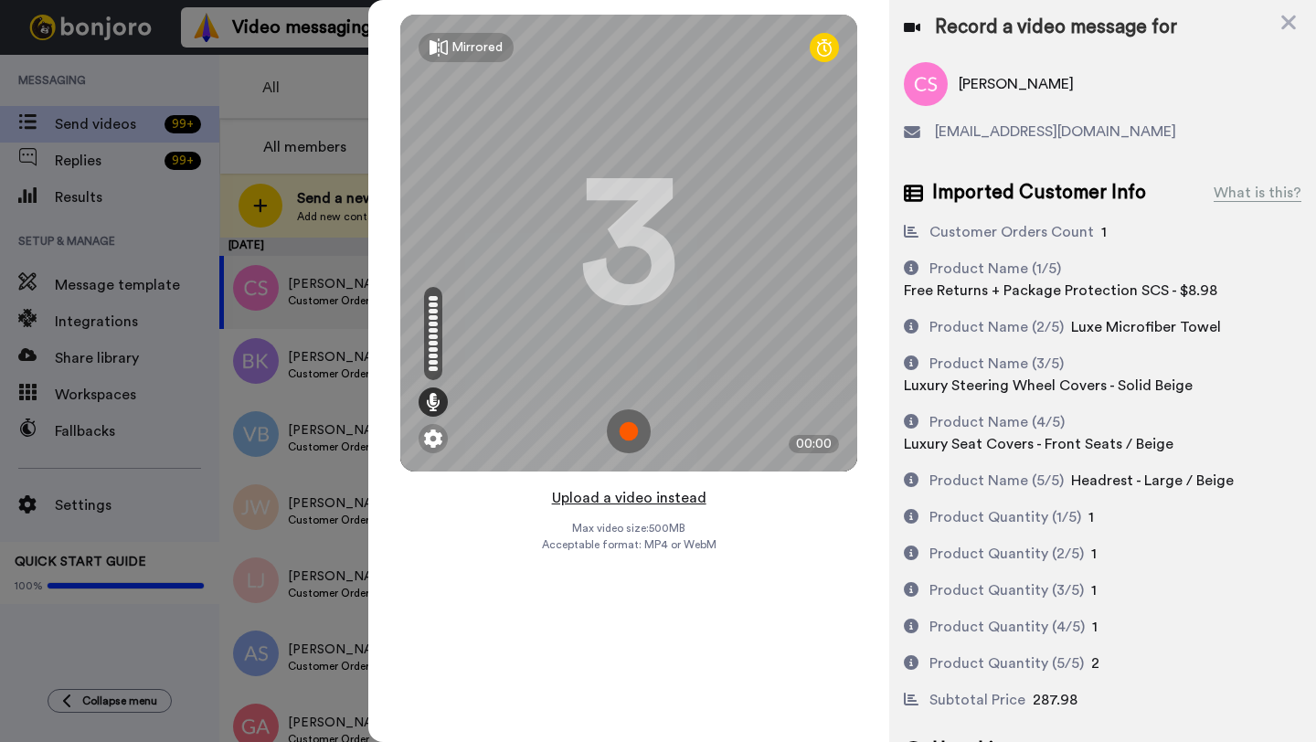
click at [630, 499] on button "Upload a video instead" at bounding box center [628, 498] width 165 height 24
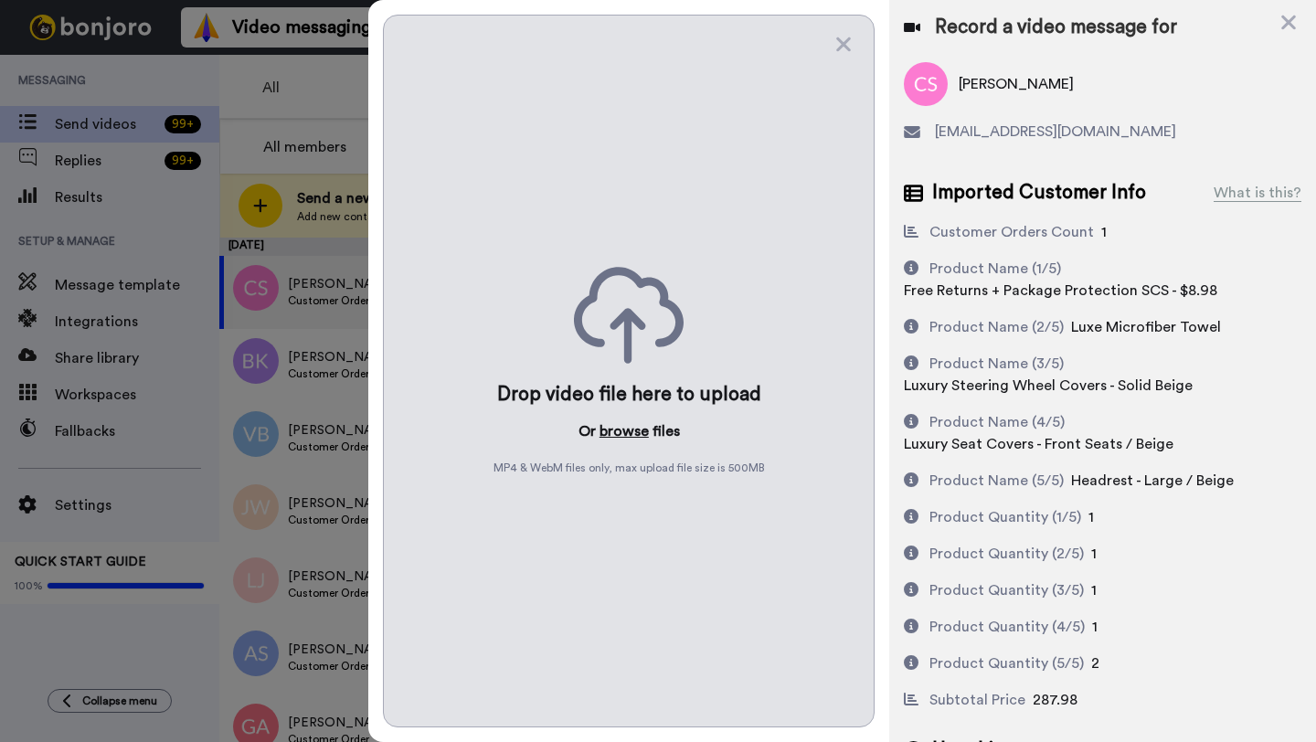
click at [624, 424] on button "browse" at bounding box center [623, 431] width 49 height 22
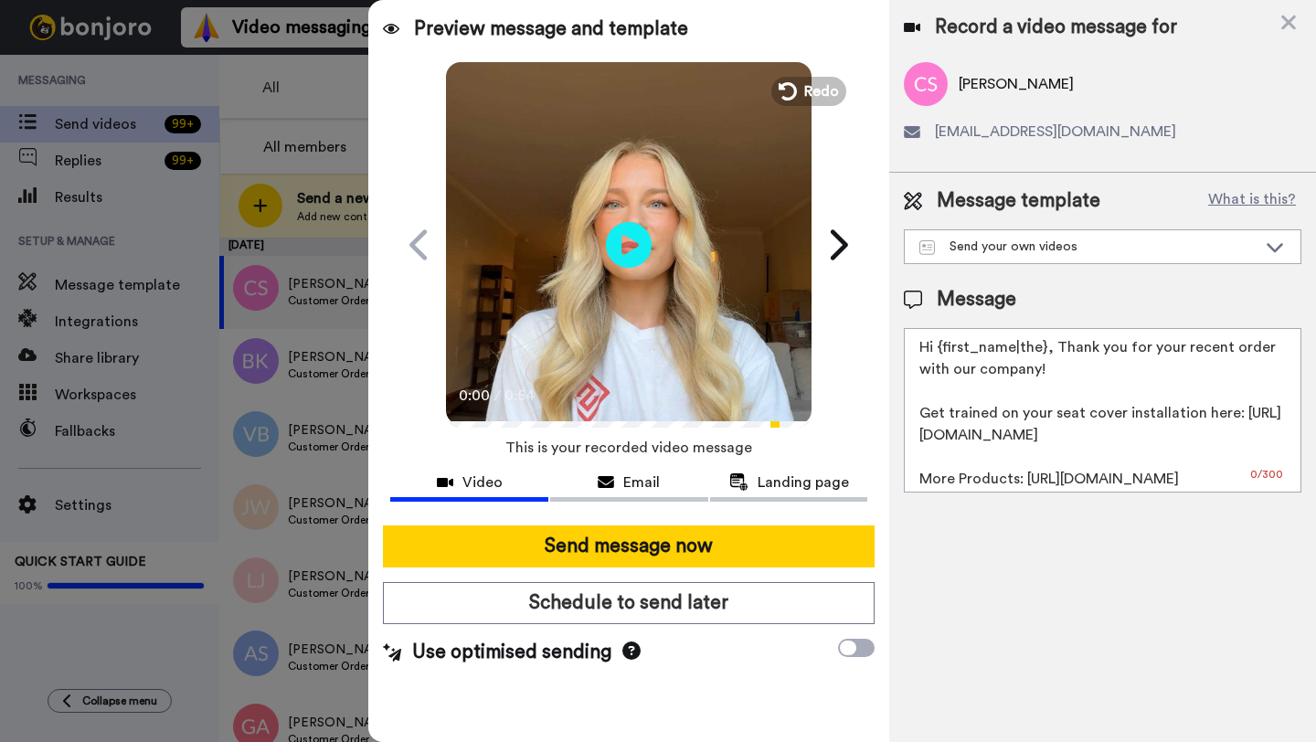
drag, startPoint x: 1043, startPoint y: 350, endPoint x: 952, endPoint y: 349, distance: 91.4
click at [952, 349] on textarea "Hi {first_name|the}, Thank you for your recent order with our company! Get trai…" at bounding box center [1102, 410] width 397 height 164
paste textarea "Catherine"
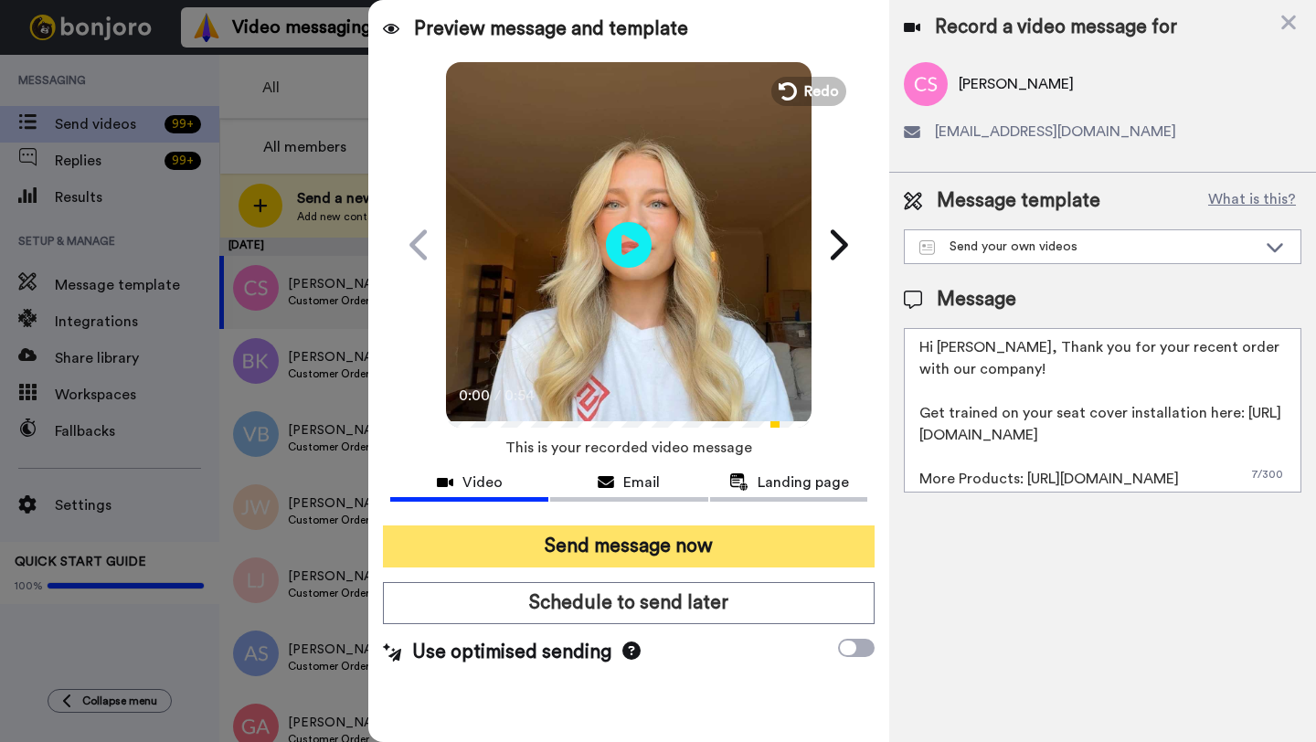
type textarea "Hi Catherine, Thank you for your recent order with our company! Get trained on …"
click at [736, 563] on button "Send message now" at bounding box center [629, 546] width 492 height 42
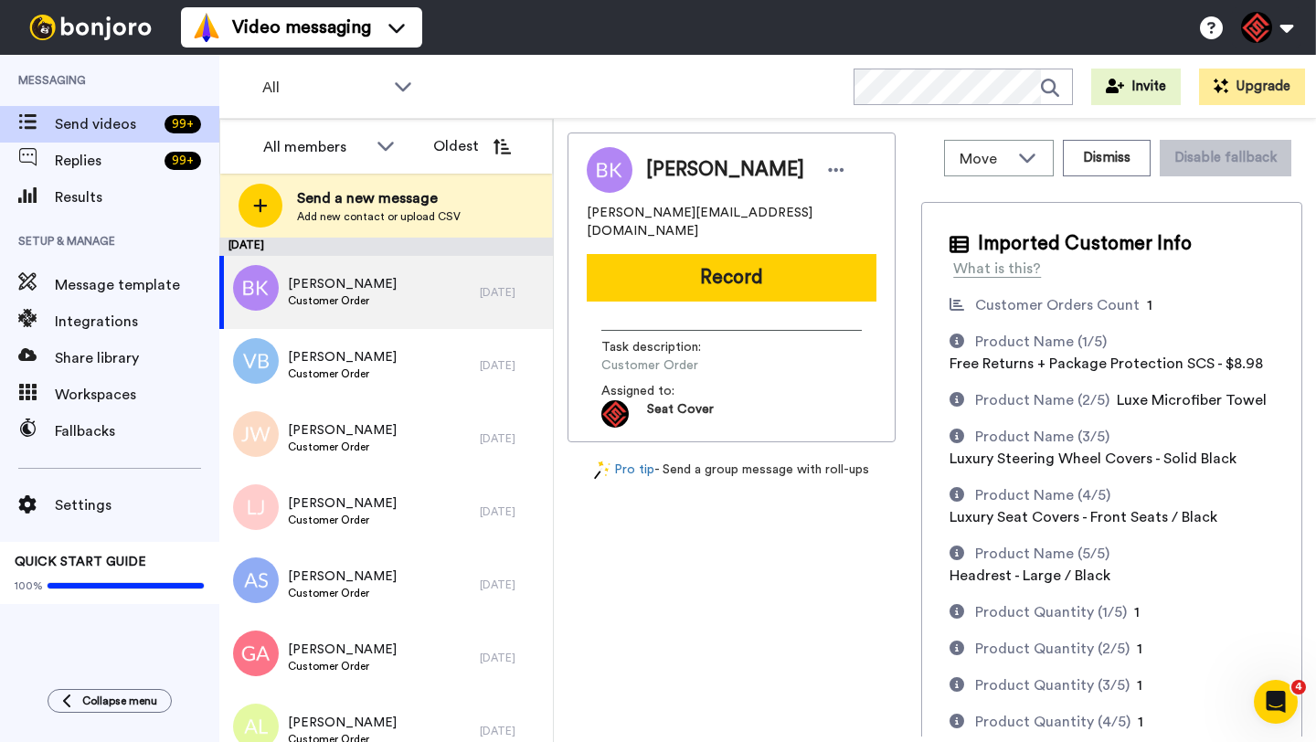
click at [684, 168] on span "[PERSON_NAME]" at bounding box center [725, 169] width 158 height 27
click at [684, 168] on span "Brandon Keller" at bounding box center [725, 169] width 158 height 27
copy span "Brandon"
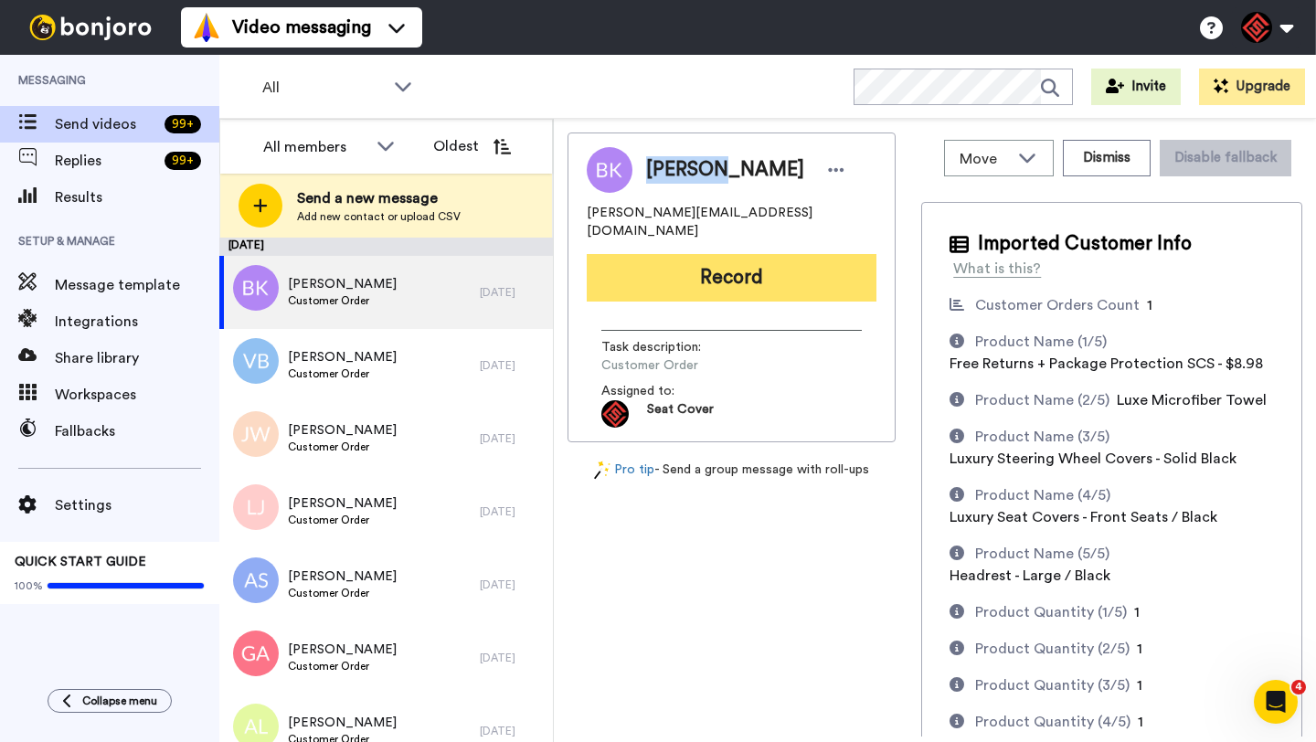
click at [773, 254] on button "Record" at bounding box center [732, 278] width 290 height 48
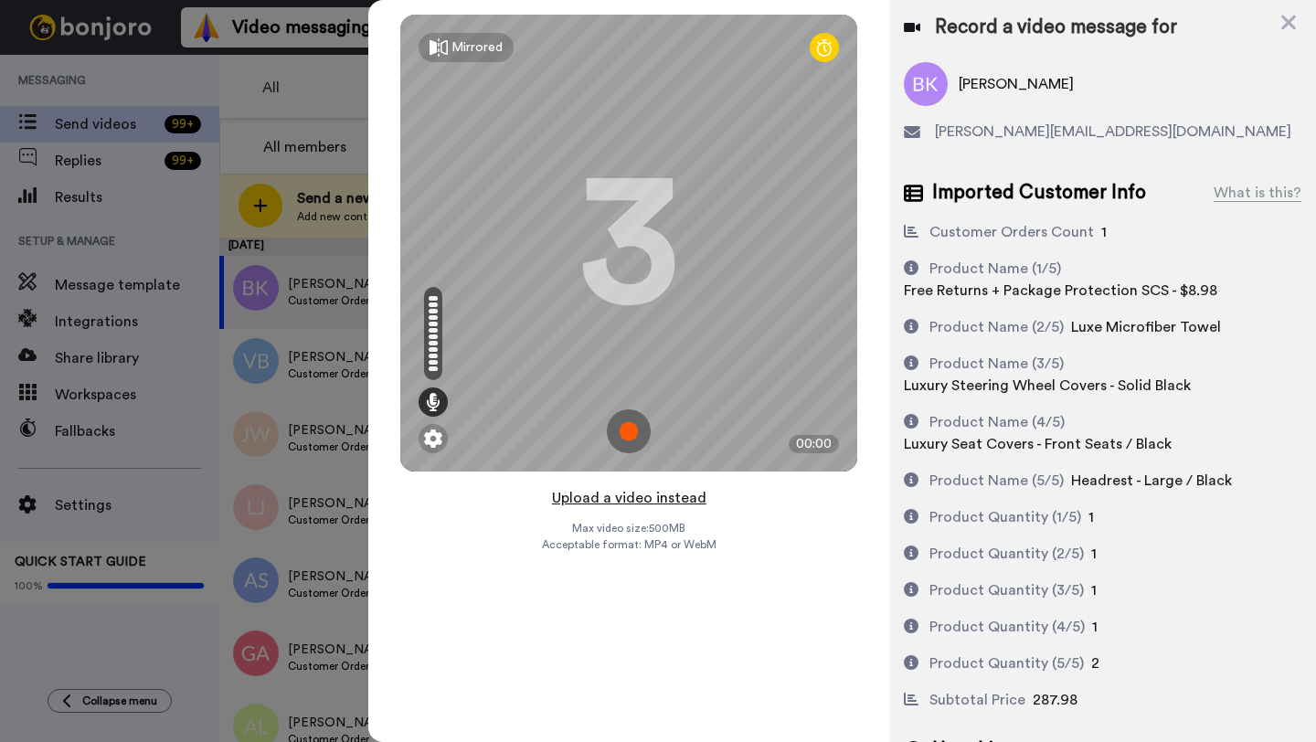
click at [632, 499] on button "Upload a video instead" at bounding box center [628, 498] width 165 height 24
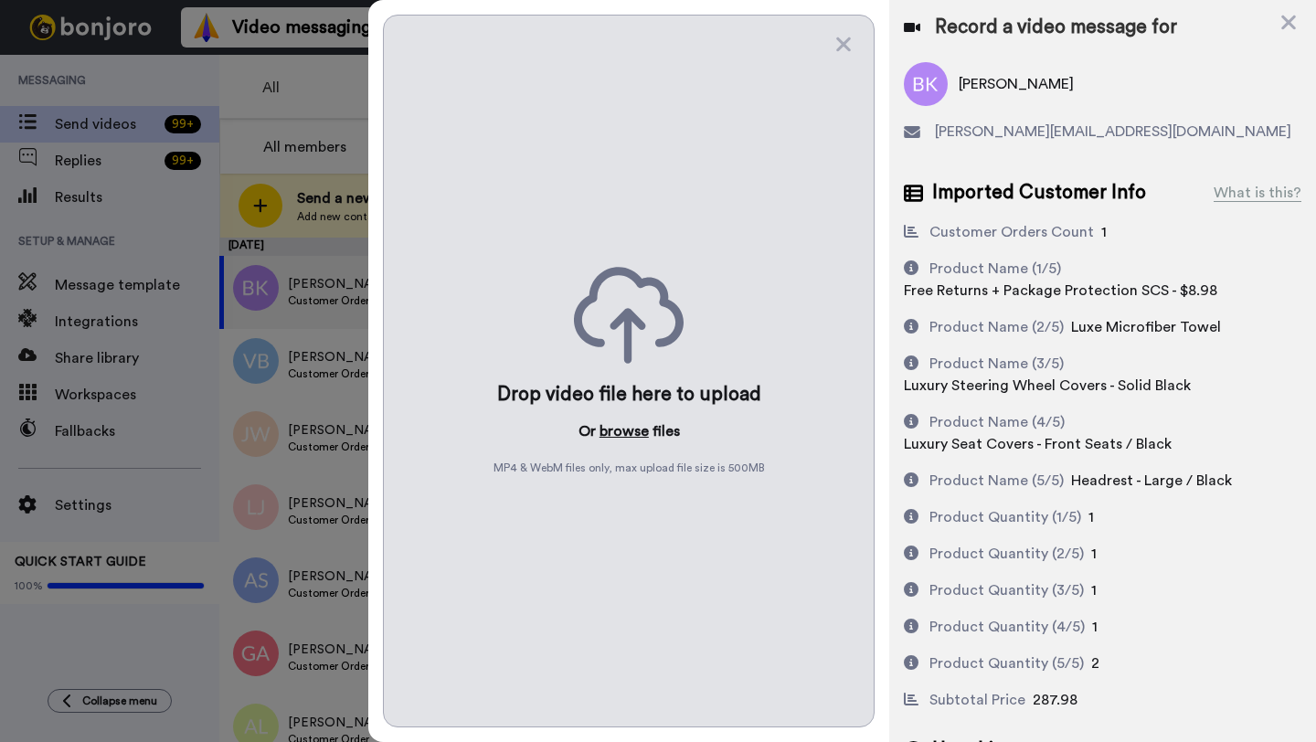
click at [619, 438] on button "browse" at bounding box center [623, 431] width 49 height 22
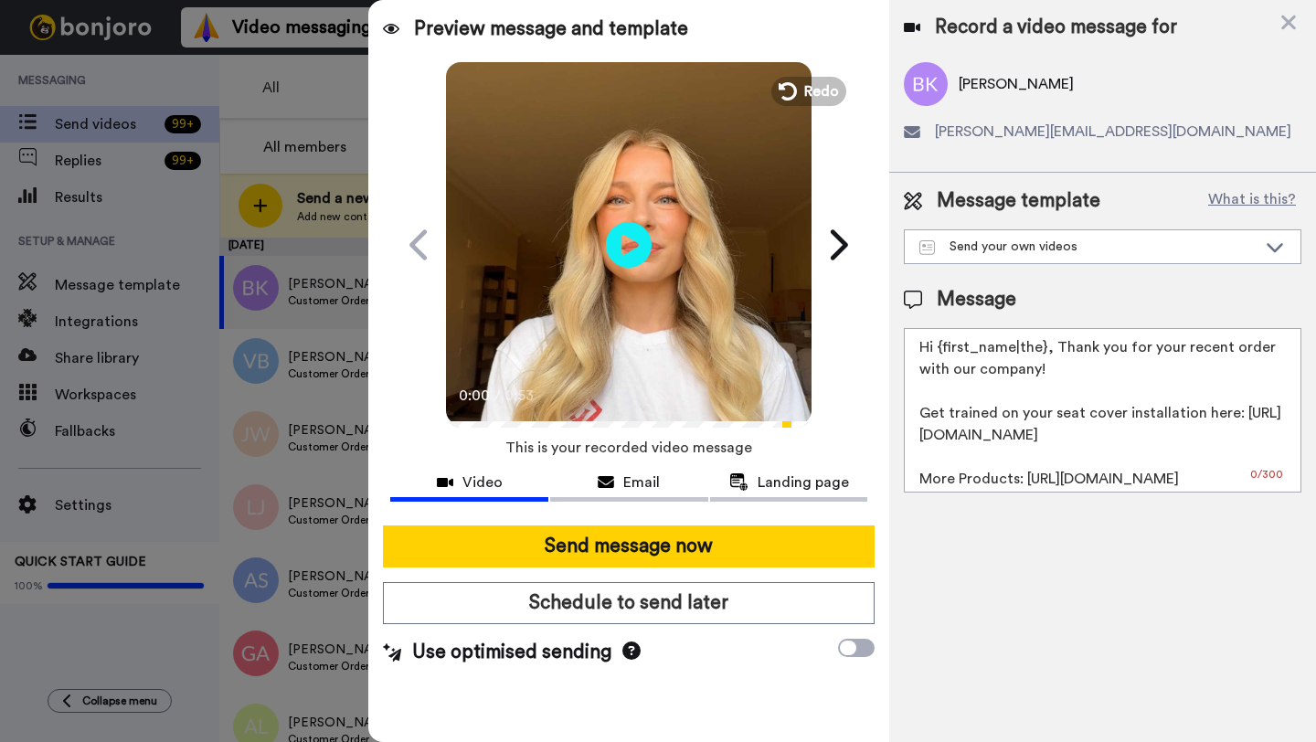
drag, startPoint x: 1044, startPoint y: 351, endPoint x: 947, endPoint y: 349, distance: 97.8
click at [947, 349] on textarea "Hi {first_name|the}, Thank you for your recent order with our company! Get trai…" at bounding box center [1102, 410] width 397 height 164
paste textarea "Brandon"
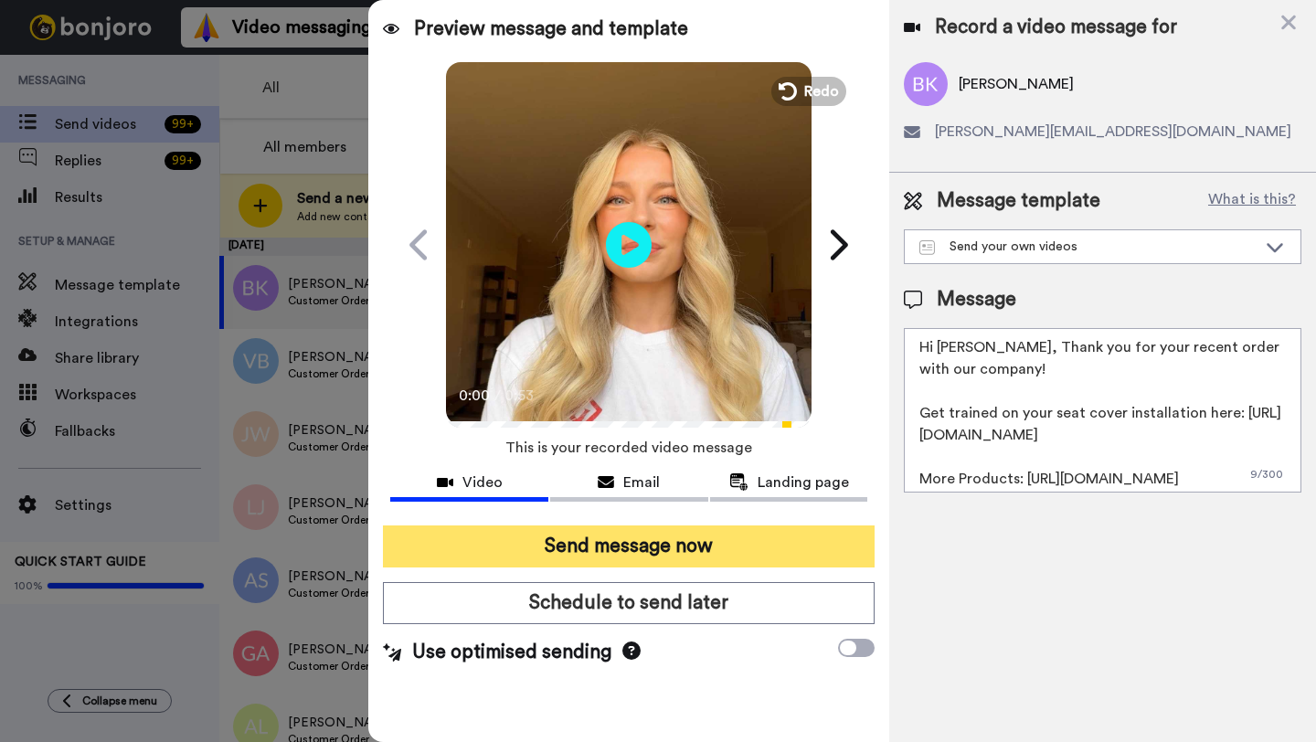
type textarea "Hi Brandon, Thank you for your recent order with our company! Get trained on yo…"
click at [757, 544] on button "Send message now" at bounding box center [629, 546] width 492 height 42
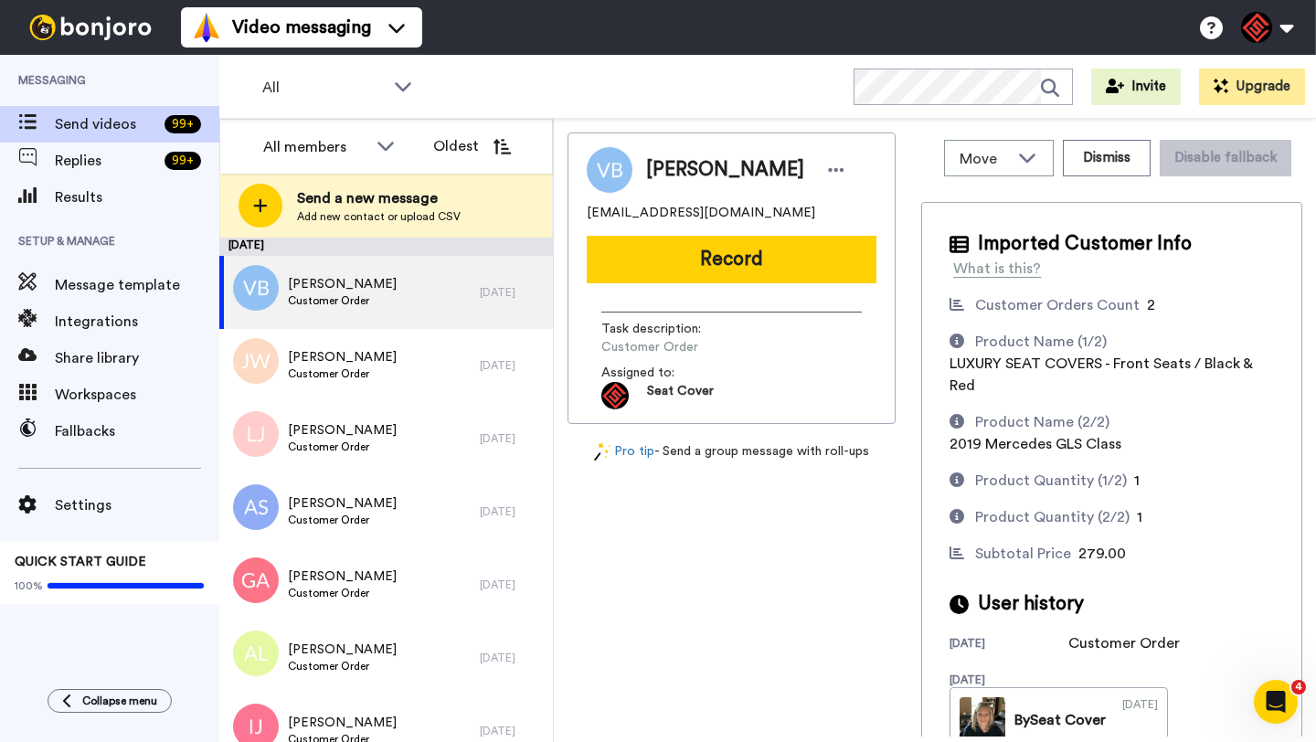
click at [673, 157] on span "Valarie BROWN-STEPHENS" at bounding box center [725, 169] width 158 height 27
copy span "Valarie"
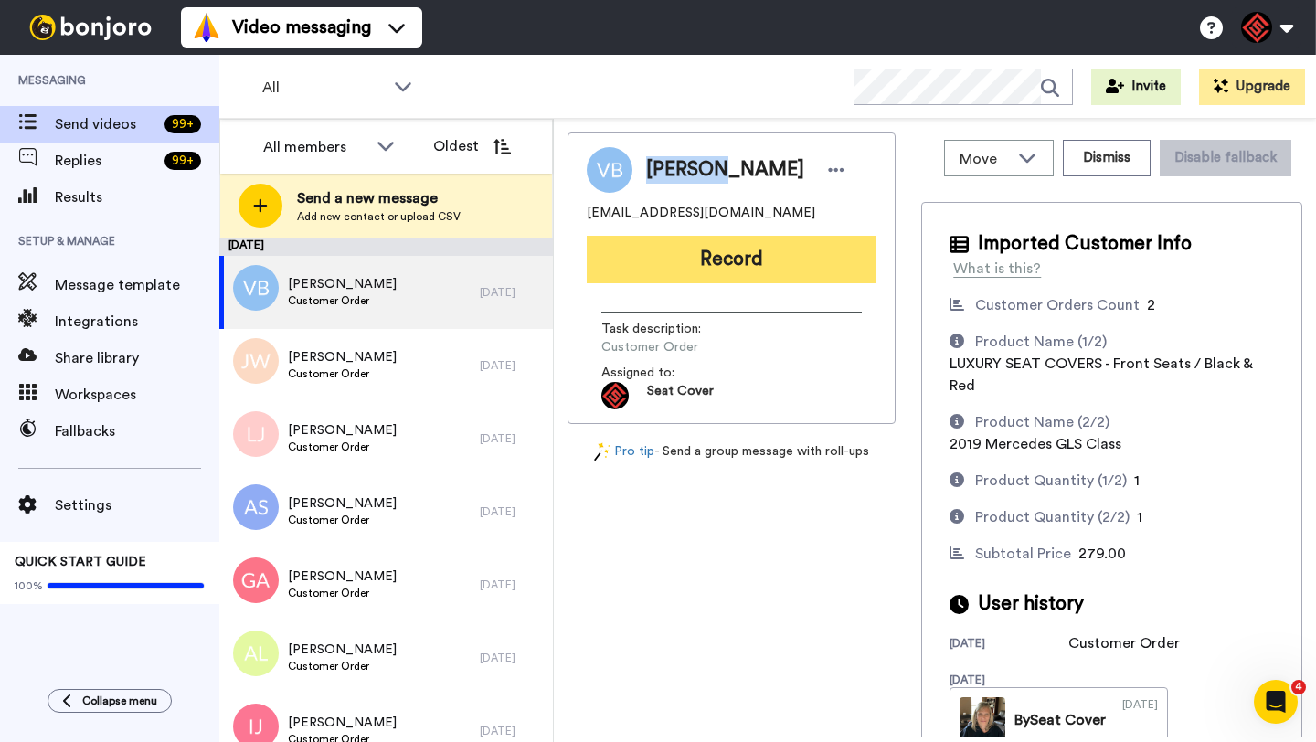
click at [748, 244] on button "Record" at bounding box center [732, 260] width 290 height 48
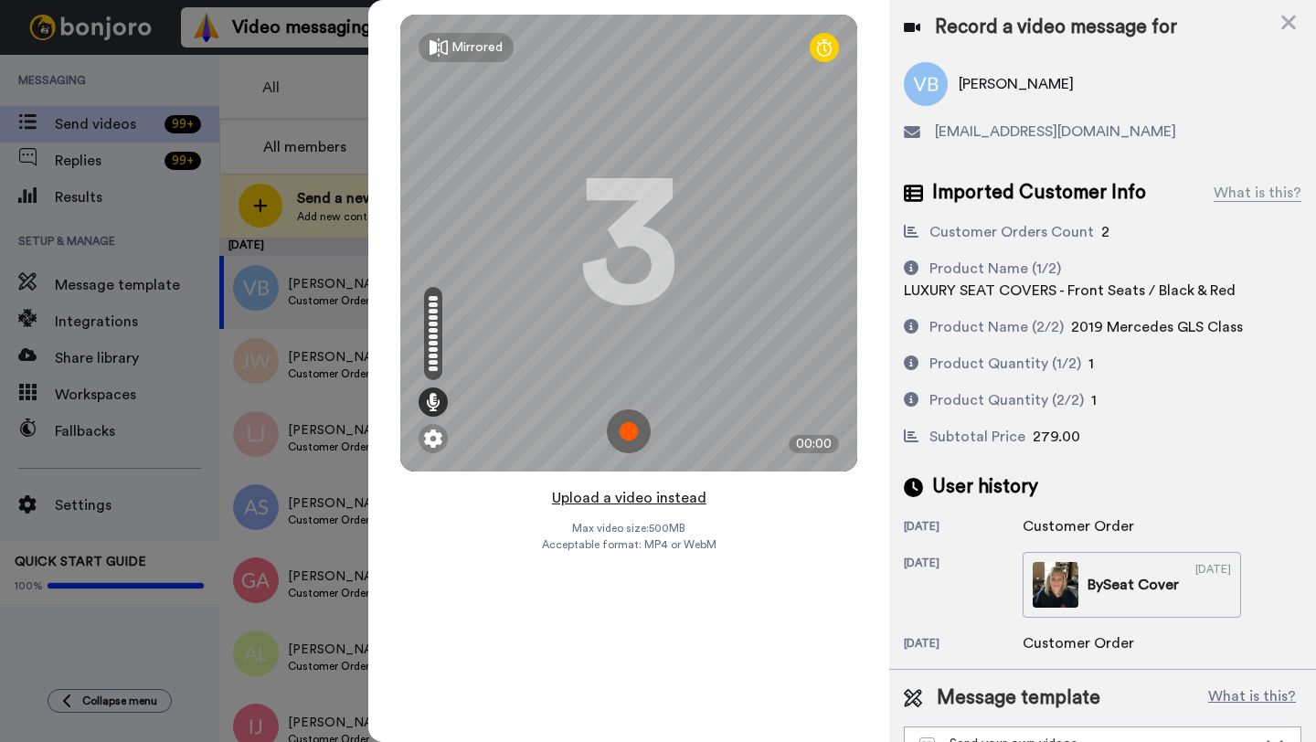
click at [616, 496] on button "Upload a video instead" at bounding box center [628, 498] width 165 height 24
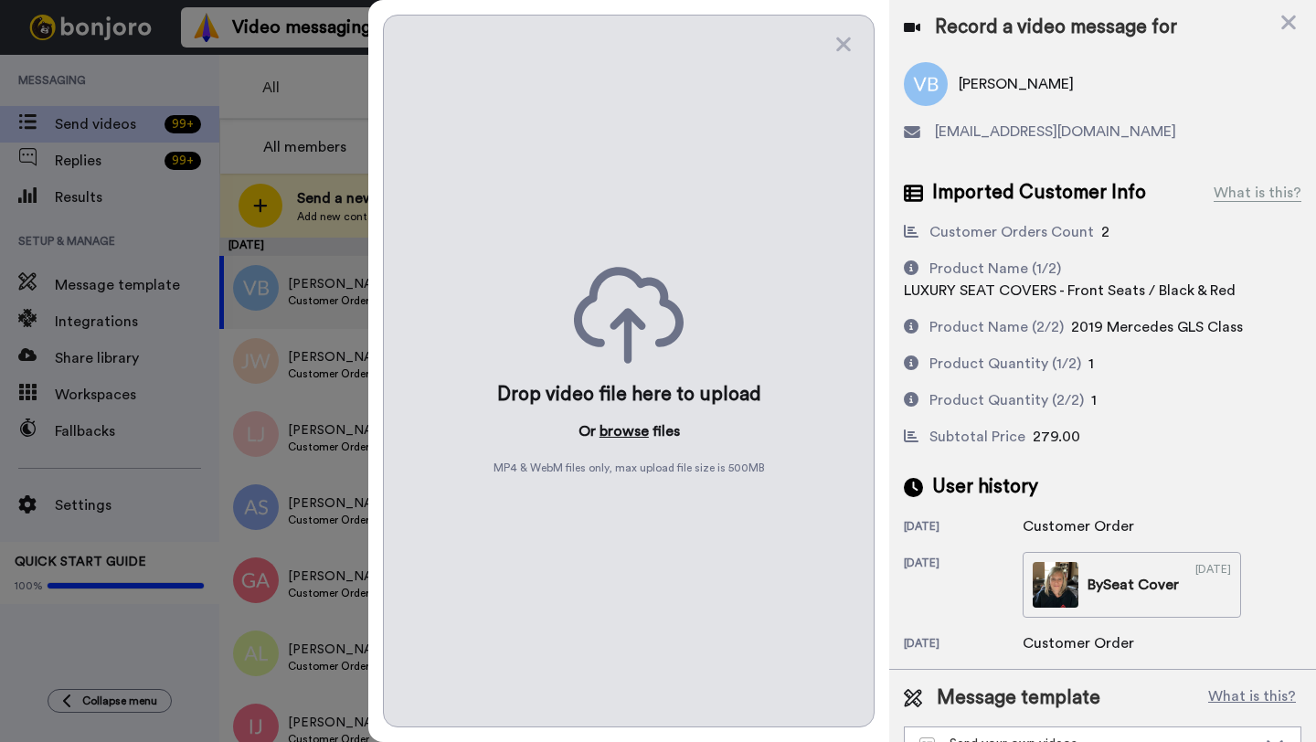
click at [629, 425] on button "browse" at bounding box center [623, 431] width 49 height 22
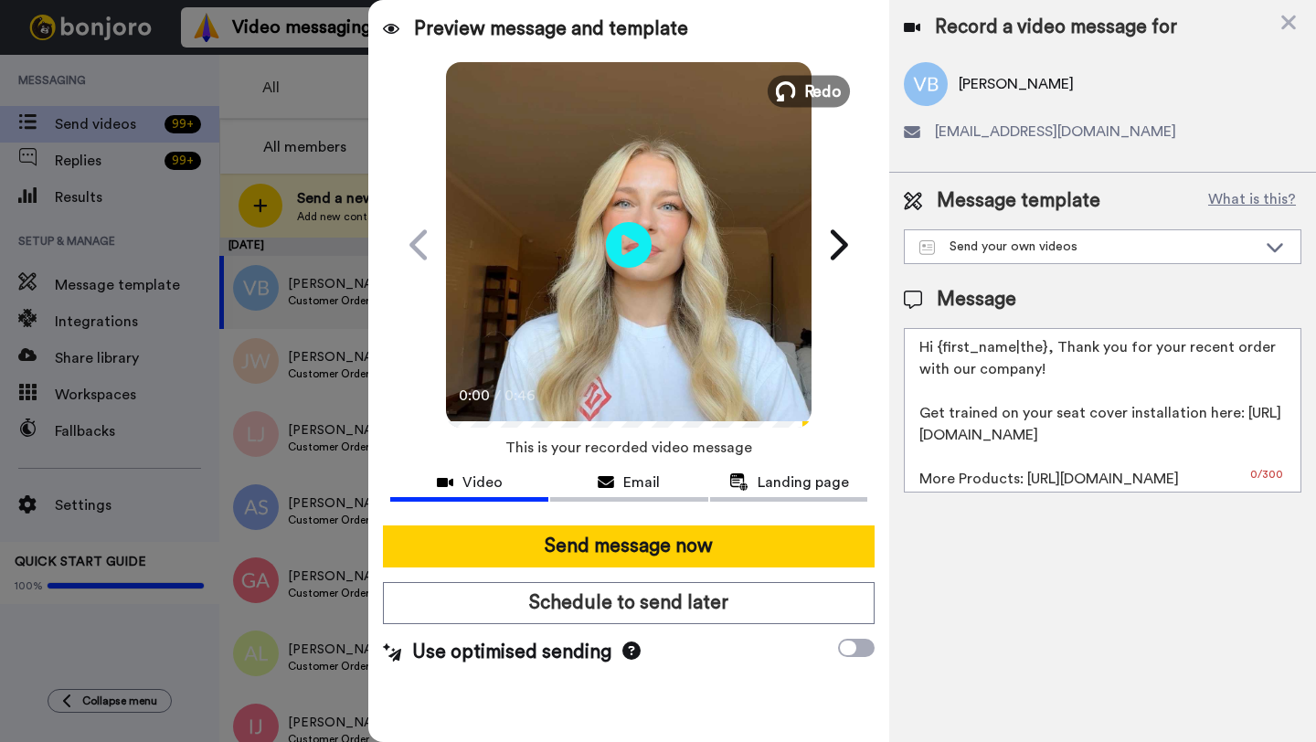
click at [795, 85] on icon at bounding box center [786, 91] width 20 height 20
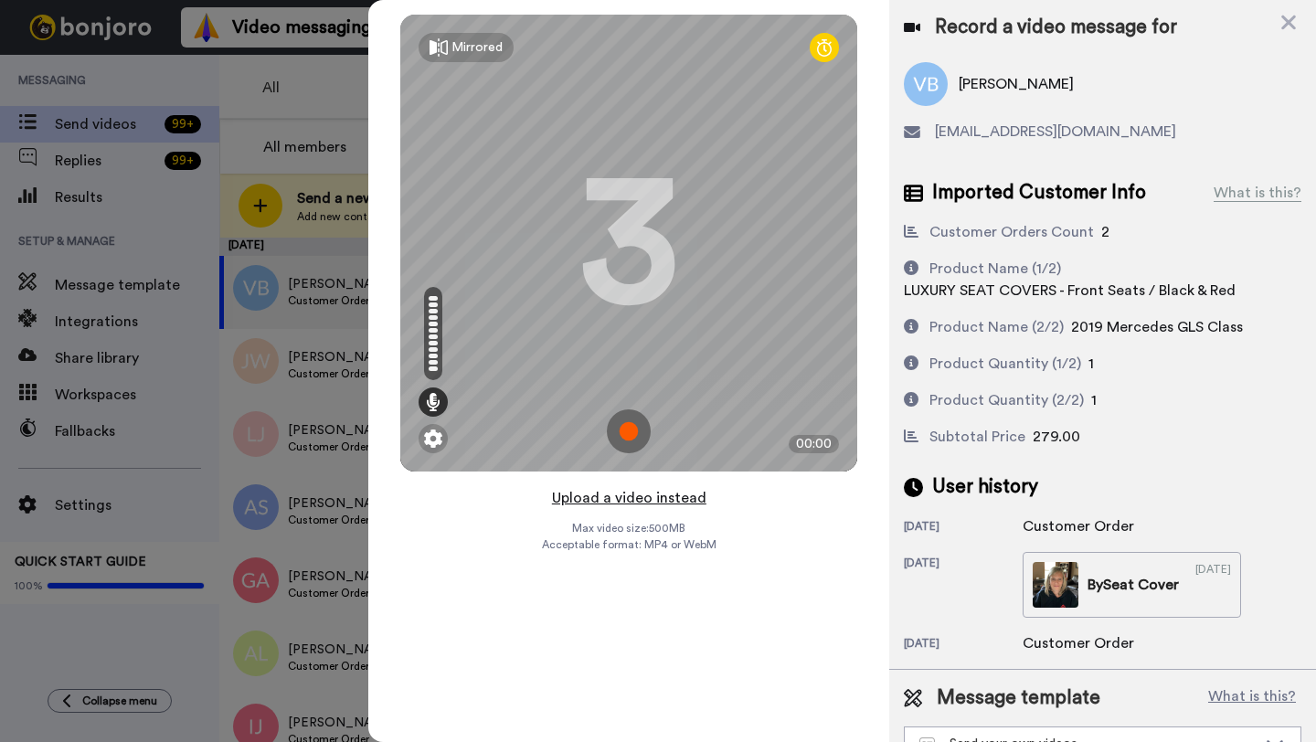
click at [623, 499] on button "Upload a video instead" at bounding box center [628, 498] width 165 height 24
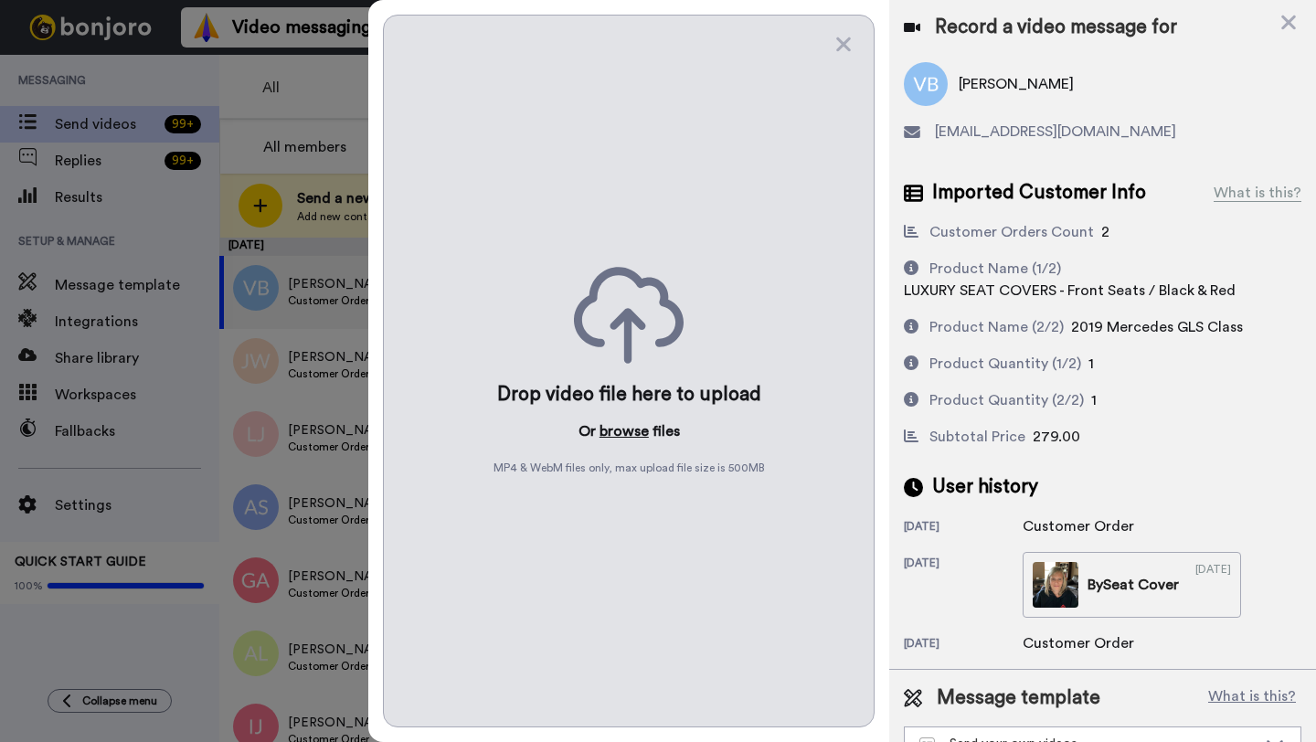
click at [617, 436] on button "browse" at bounding box center [623, 431] width 49 height 22
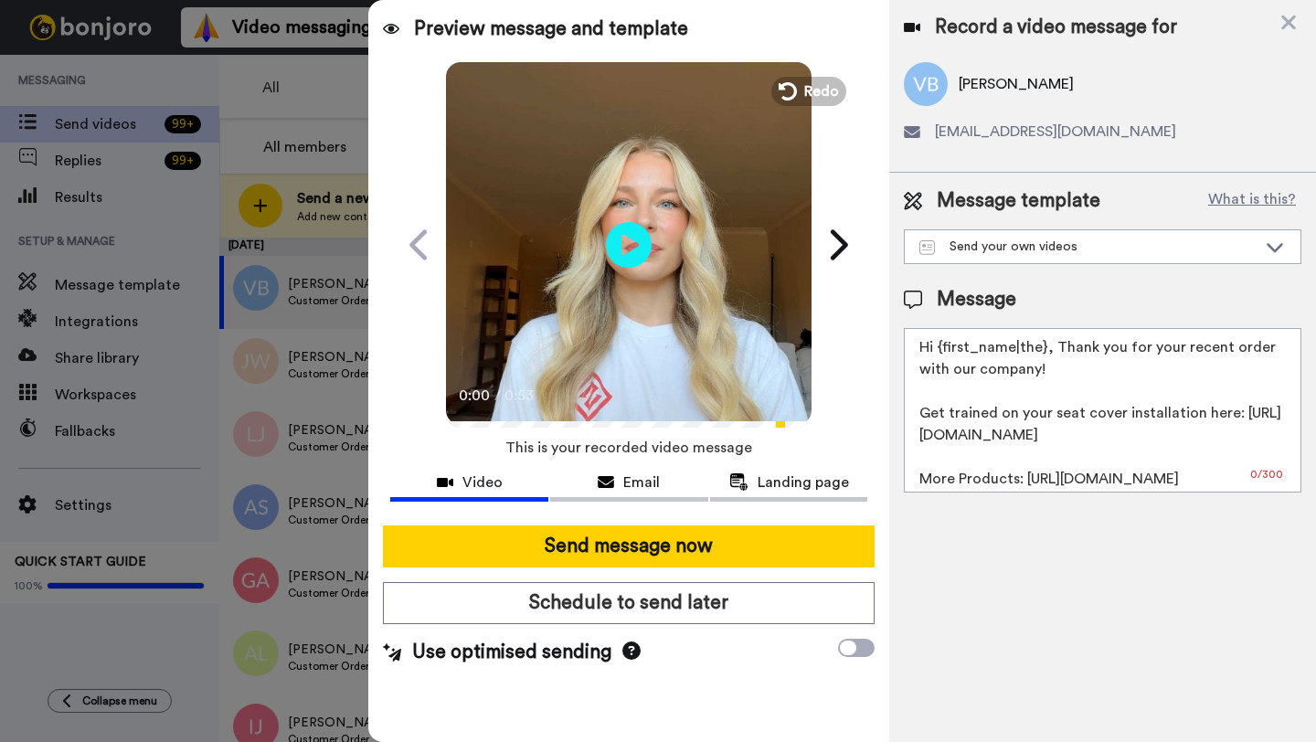
drag, startPoint x: 1043, startPoint y: 349, endPoint x: 939, endPoint y: 352, distance: 104.2
click at [939, 352] on textarea "Hi {first_name|the}, Thank you for your recent order with our company! Get trai…" at bounding box center [1102, 410] width 397 height 164
paste textarea "Valarie"
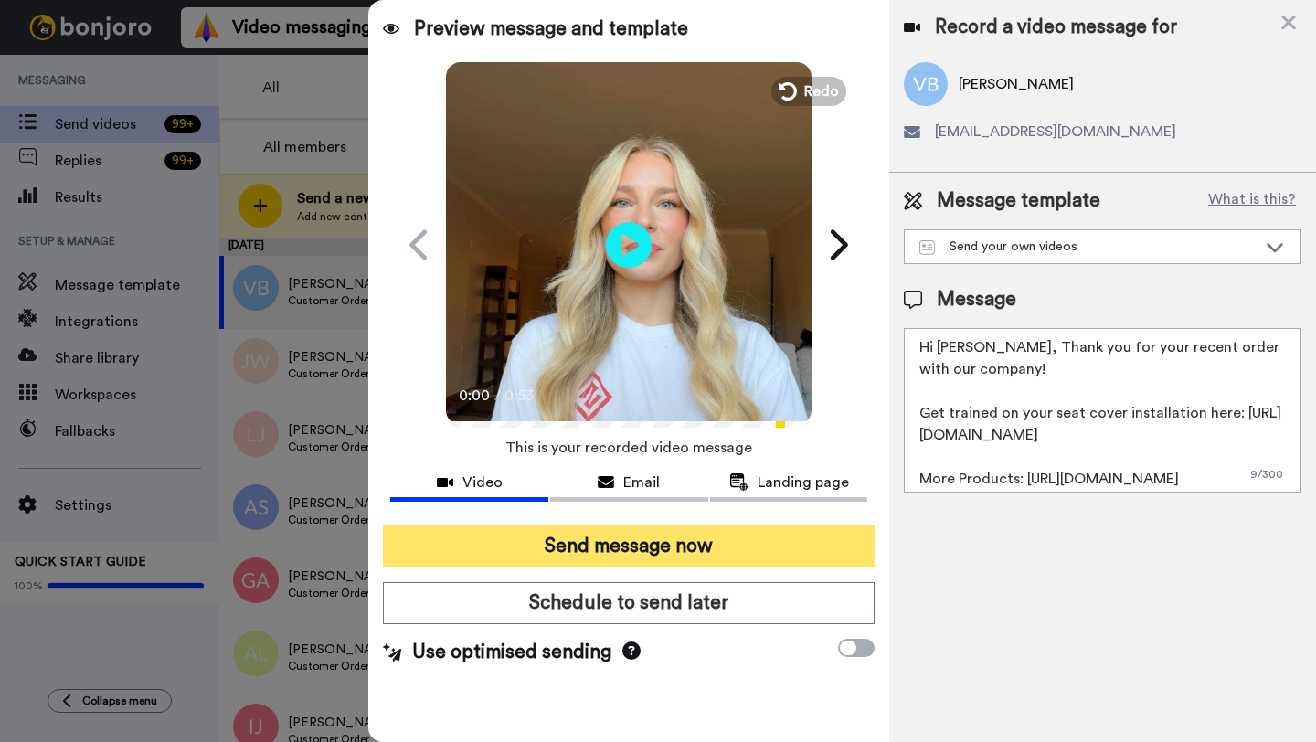
type textarea "Hi Valarie, Thank you for your recent order with our company! Get trained on yo…"
click at [683, 533] on button "Send message now" at bounding box center [629, 546] width 492 height 42
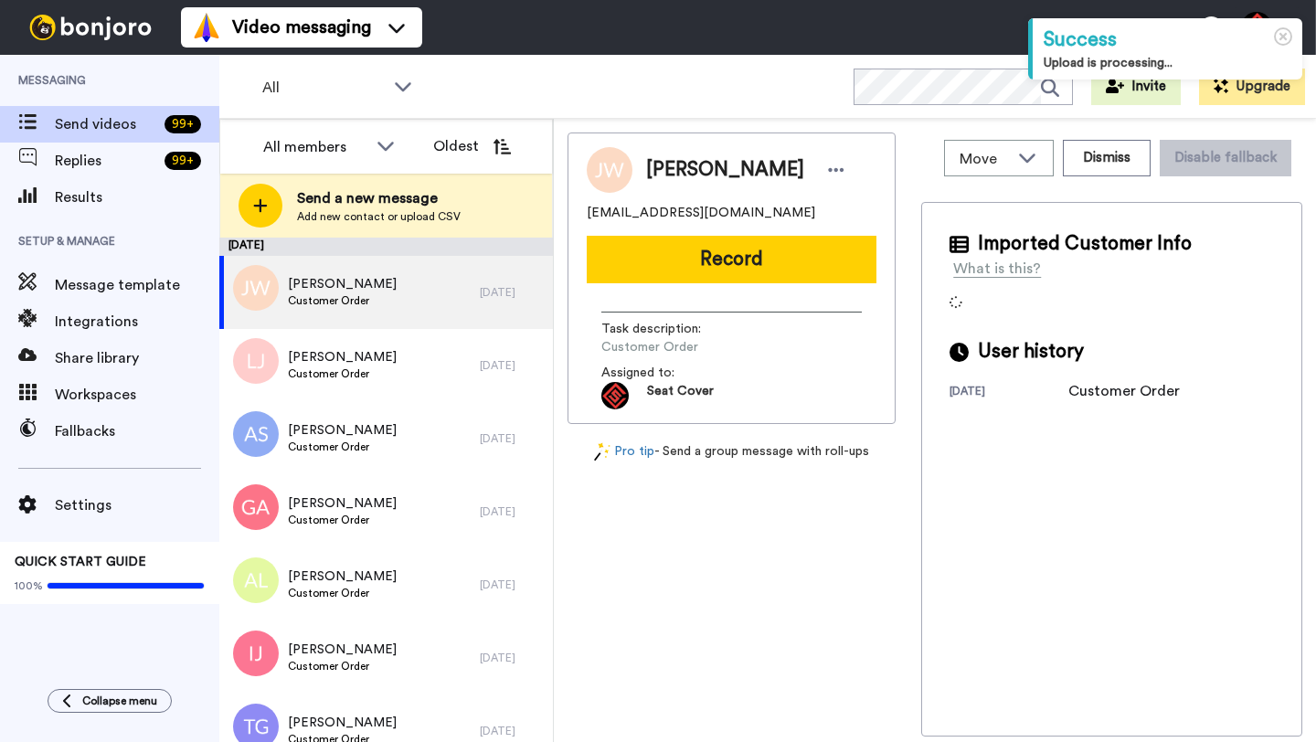
click at [662, 171] on span "[PERSON_NAME]" at bounding box center [725, 169] width 158 height 27
copy span "[PERSON_NAME]"
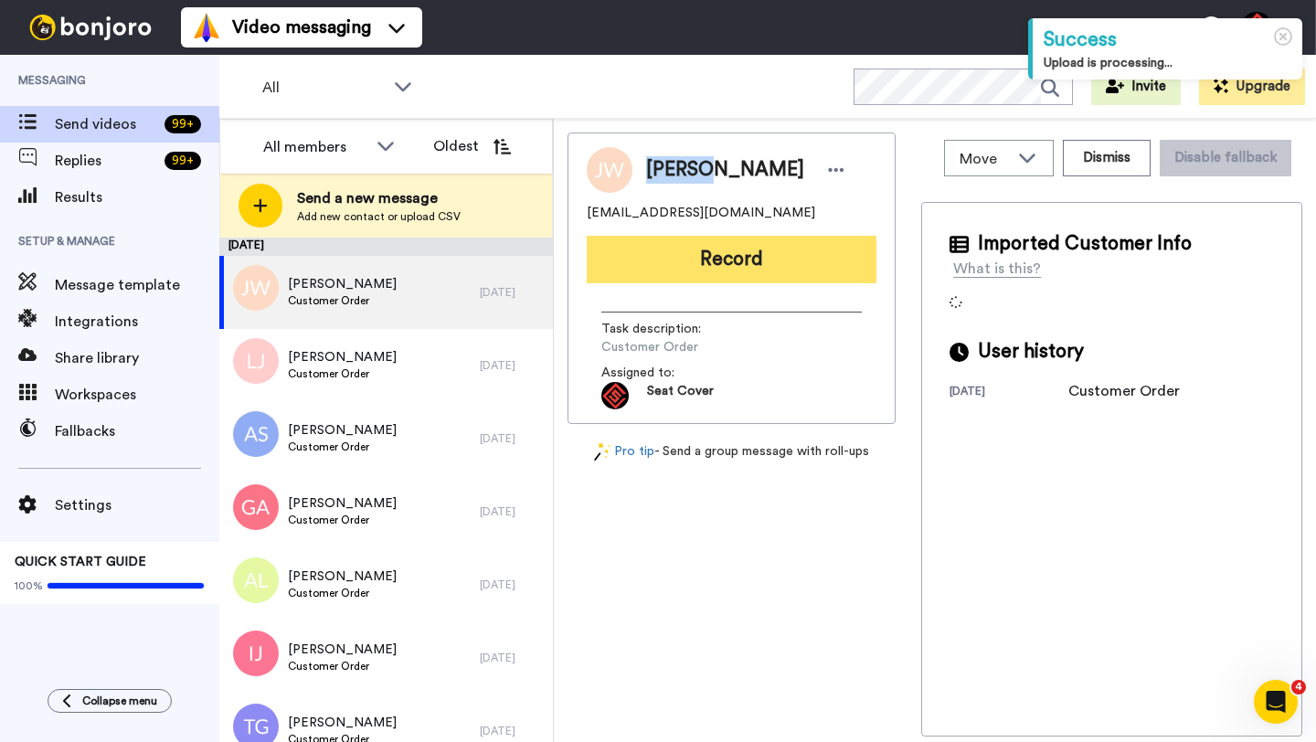
click at [729, 266] on button "Record" at bounding box center [732, 260] width 290 height 48
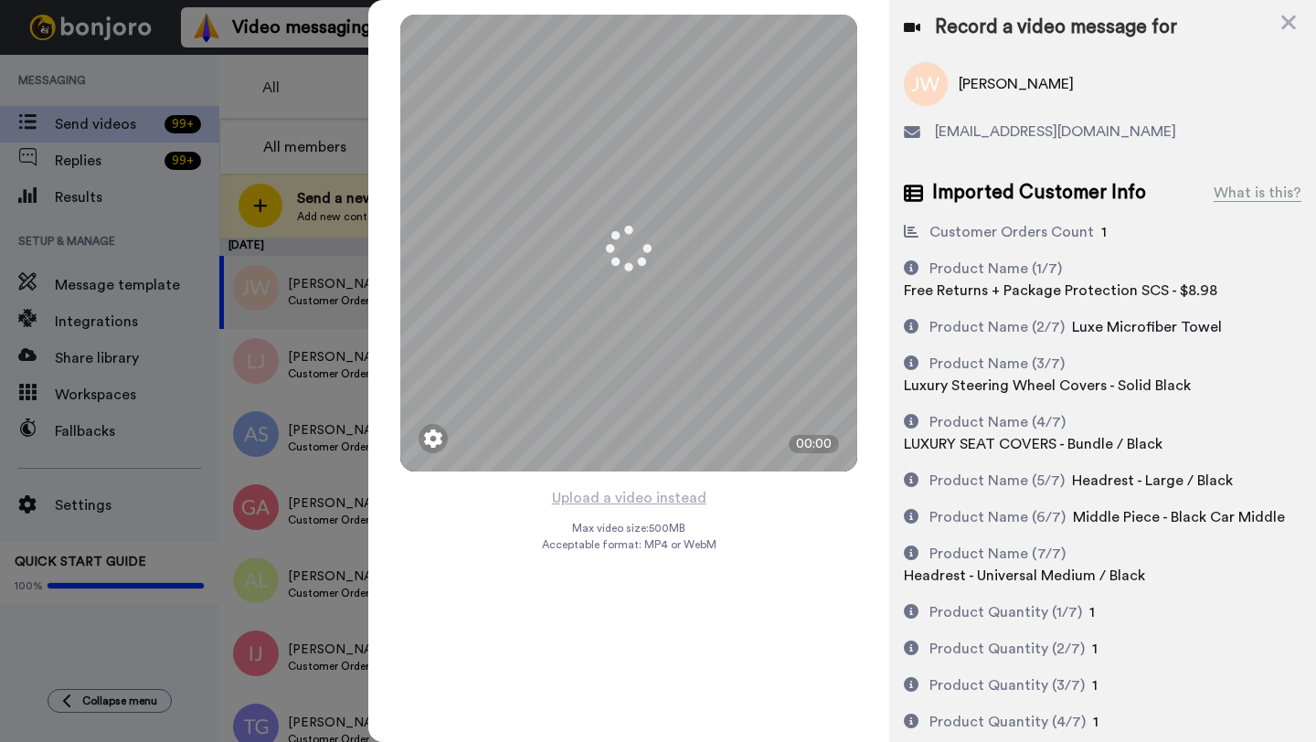
click at [629, 497] on button "Upload a video instead" at bounding box center [628, 498] width 165 height 24
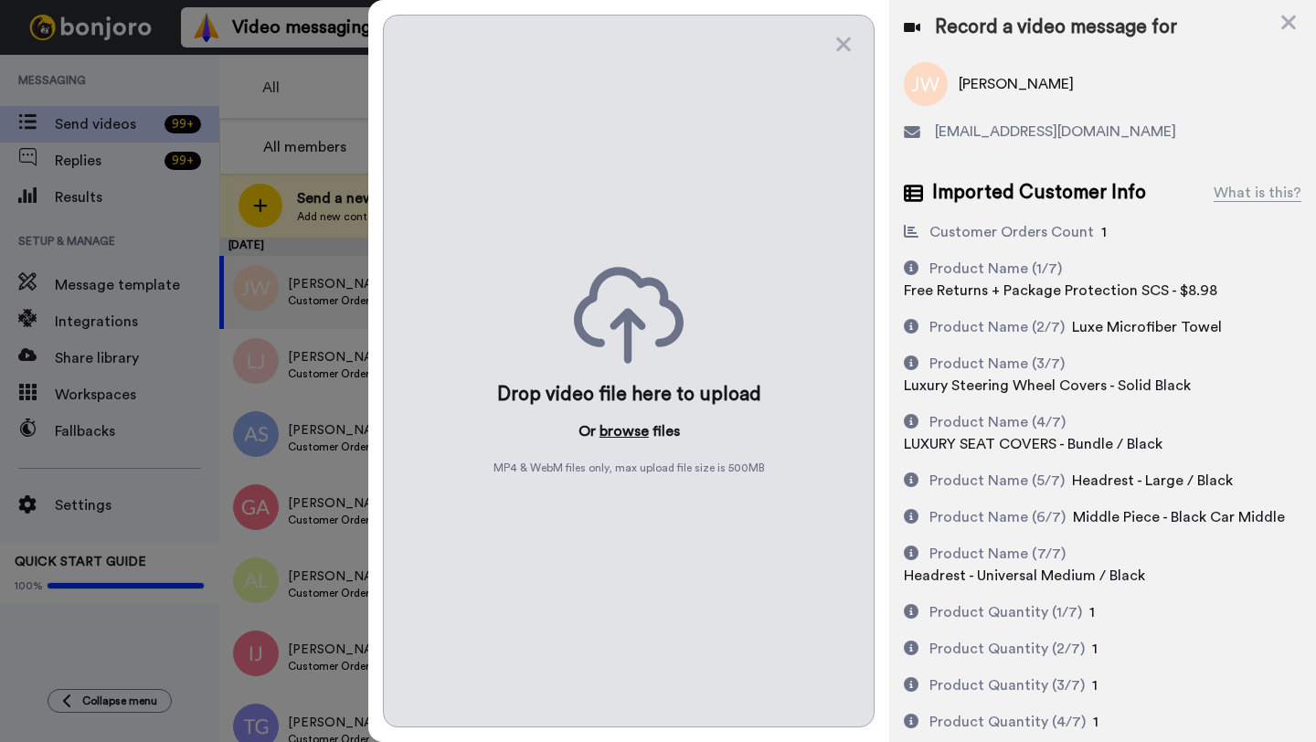
click at [615, 437] on button "browse" at bounding box center [623, 431] width 49 height 22
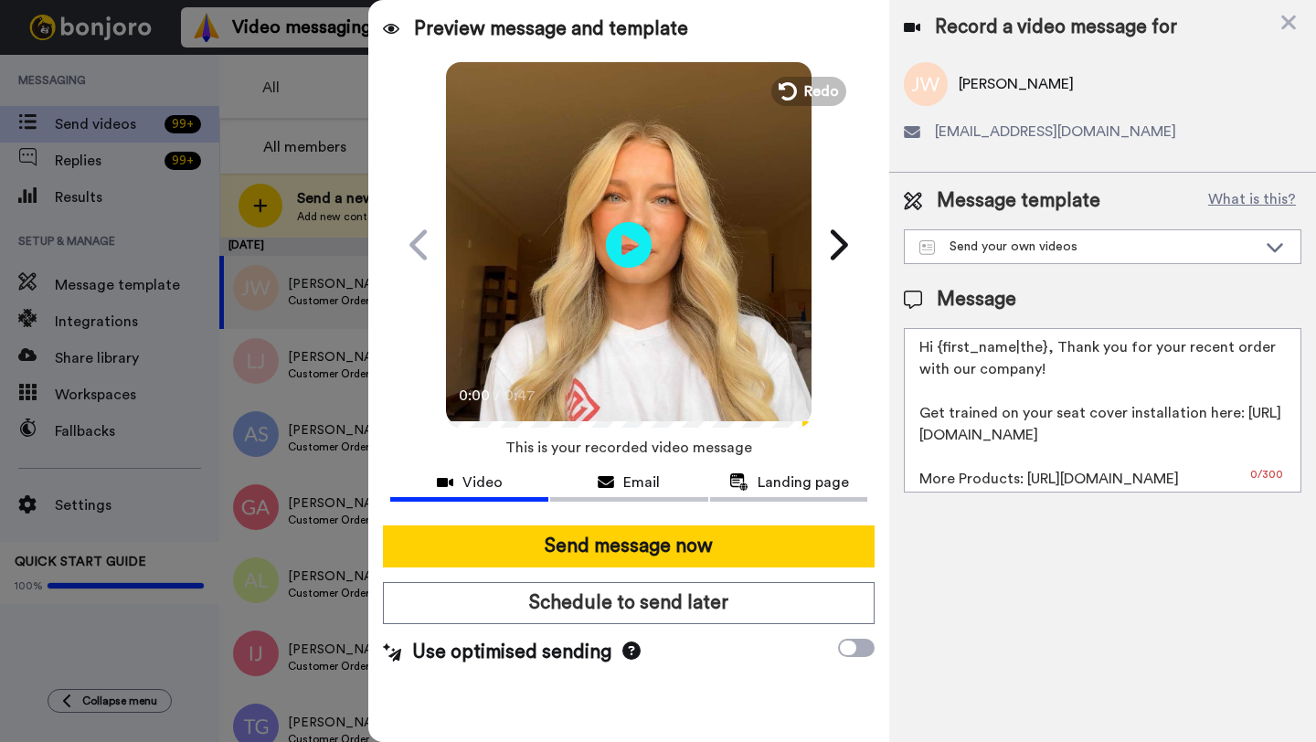
drag, startPoint x: 1044, startPoint y: 352, endPoint x: 942, endPoint y: 352, distance: 102.3
click at [942, 352] on textarea "Hi {first_name|the}, Thank you for your recent order with our company! Get trai…" at bounding box center [1102, 410] width 397 height 164
paste textarea "[PERSON_NAME]"
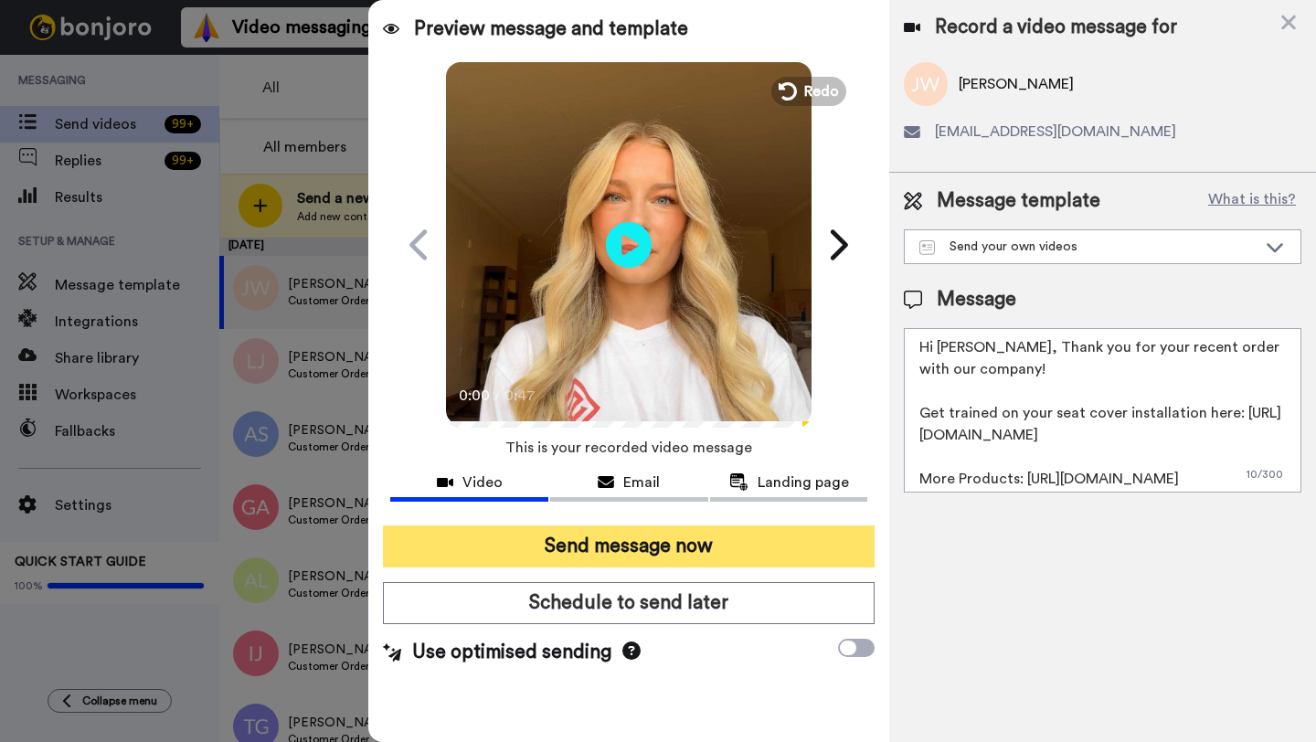
type textarea "Hi [PERSON_NAME], Thank you for your recent order with our company! Get trained…"
click at [736, 566] on button "Send message now" at bounding box center [629, 546] width 492 height 42
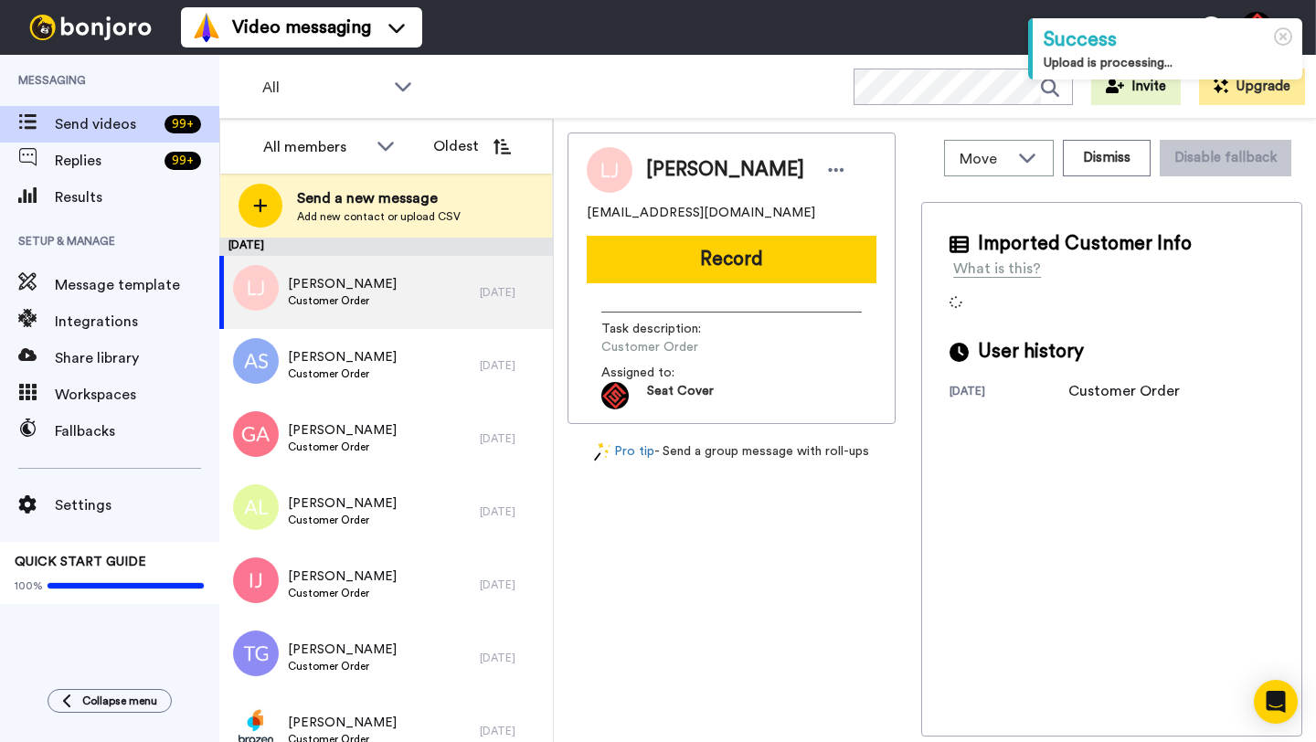
click at [658, 160] on span "[PERSON_NAME]" at bounding box center [725, 169] width 158 height 27
copy span "[PERSON_NAME]"
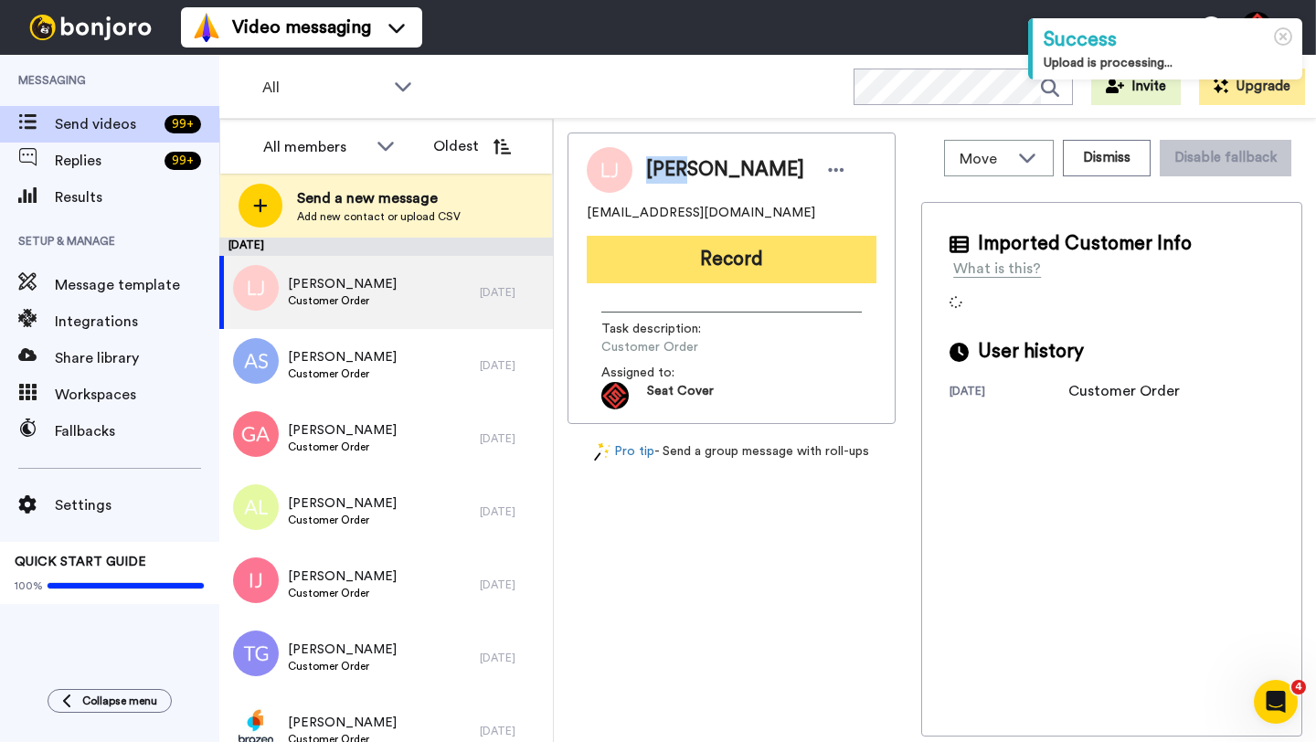
click at [705, 250] on button "Record" at bounding box center [732, 260] width 290 height 48
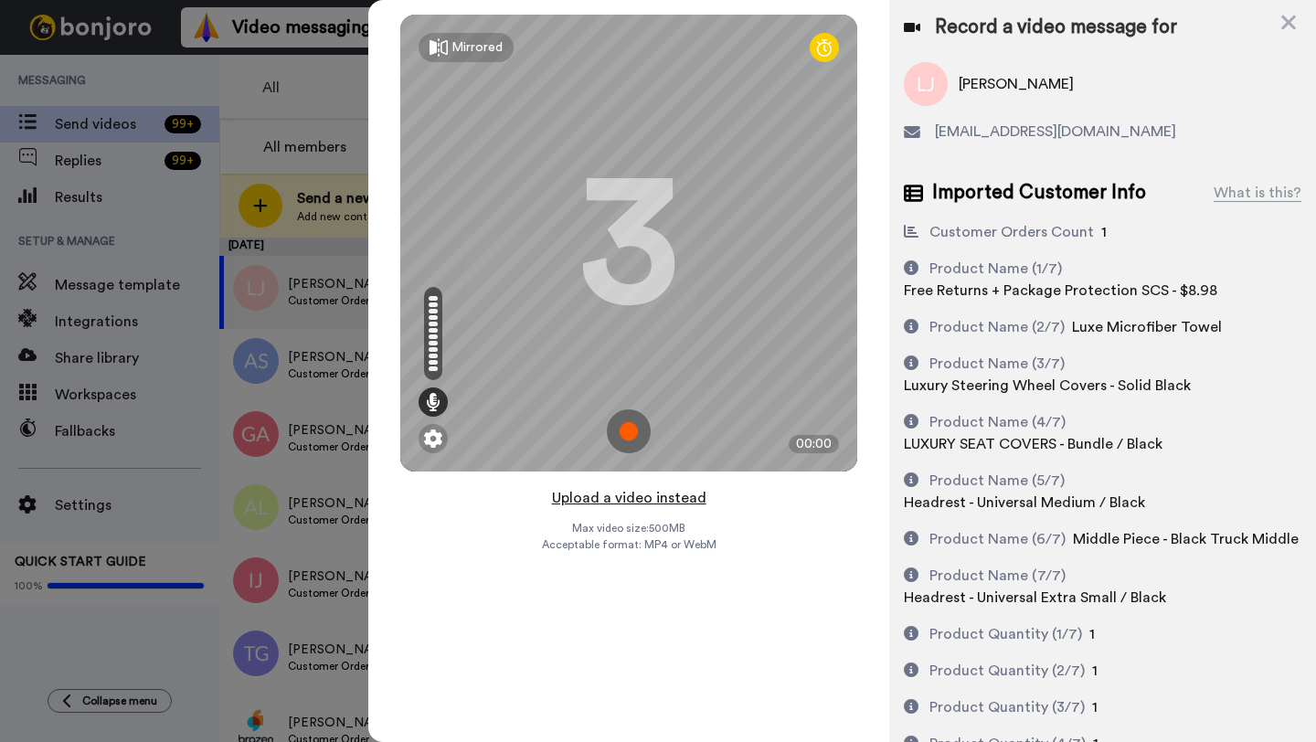
click at [641, 498] on button "Upload a video instead" at bounding box center [628, 498] width 165 height 24
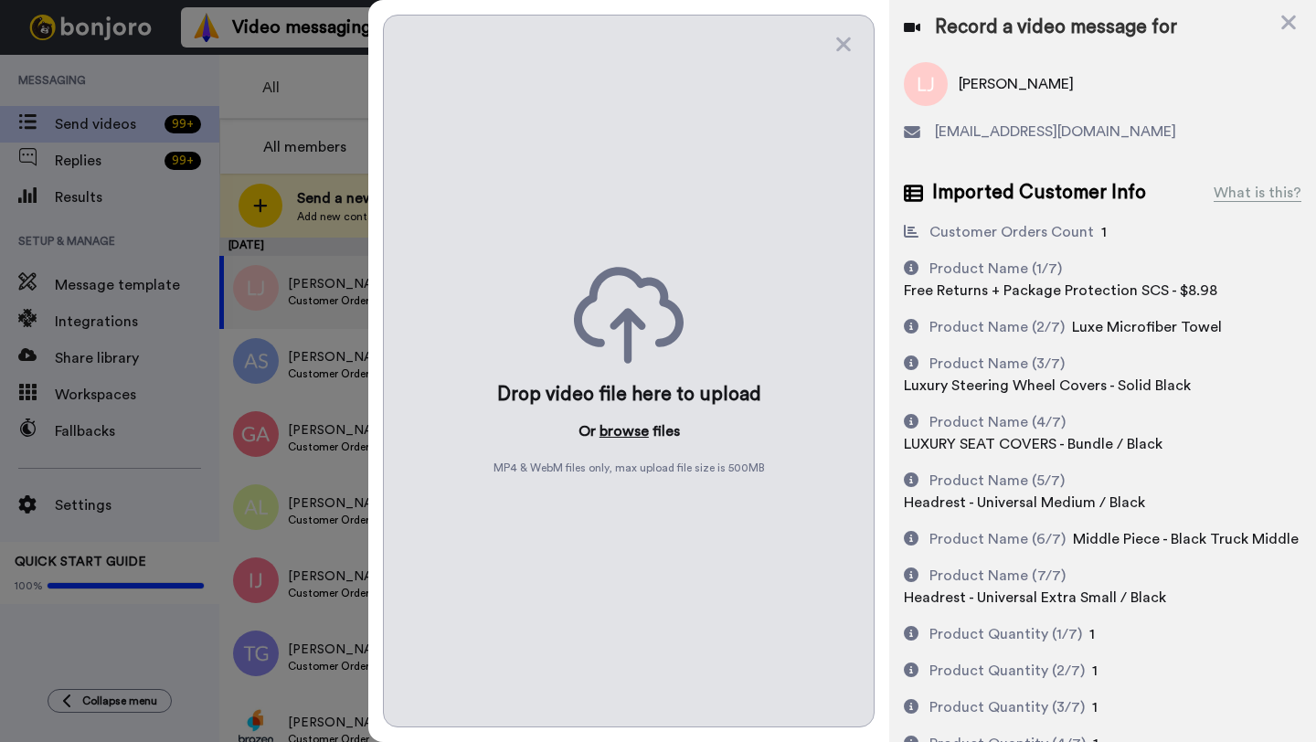
click at [632, 434] on button "browse" at bounding box center [623, 431] width 49 height 22
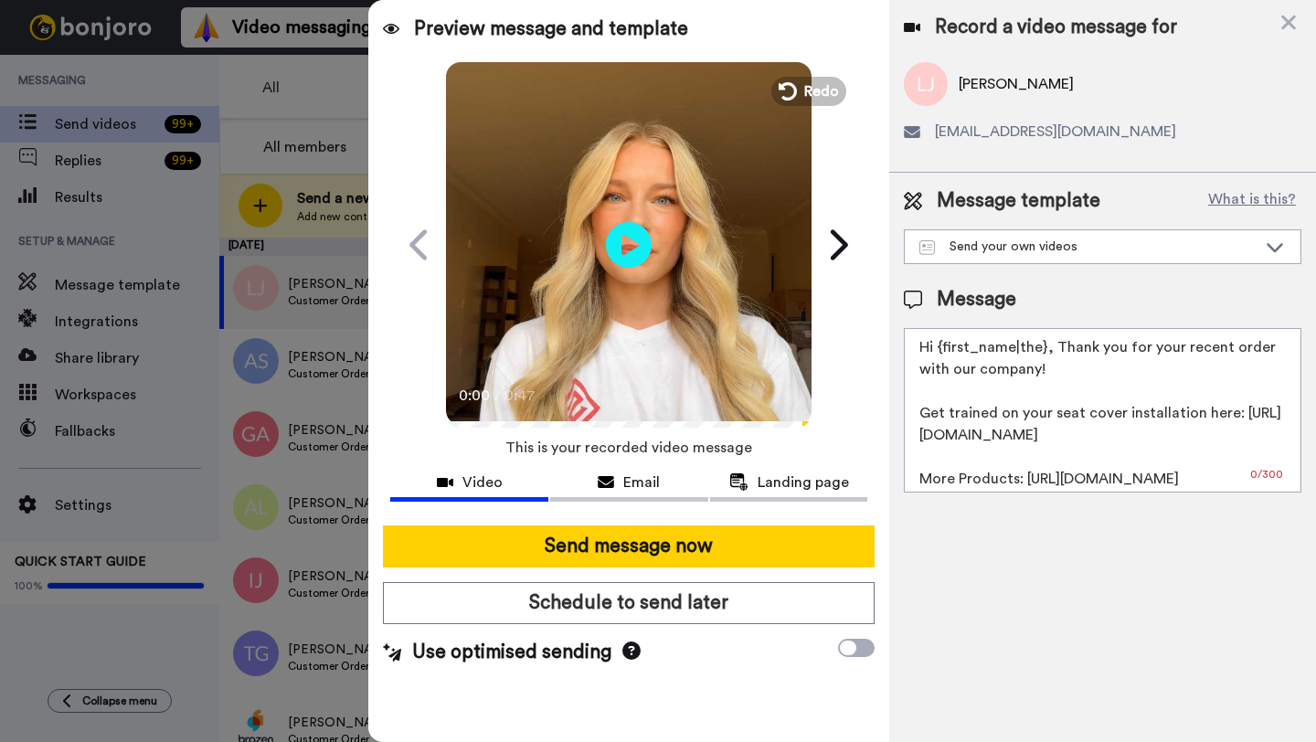
drag, startPoint x: 1043, startPoint y: 349, endPoint x: 946, endPoint y: 351, distance: 97.8
click at [946, 351] on textarea "Hi {first_name|the}, Thank you for your recent order with our company! Get trai…" at bounding box center [1102, 410] width 397 height 164
paste textarea "Luis"
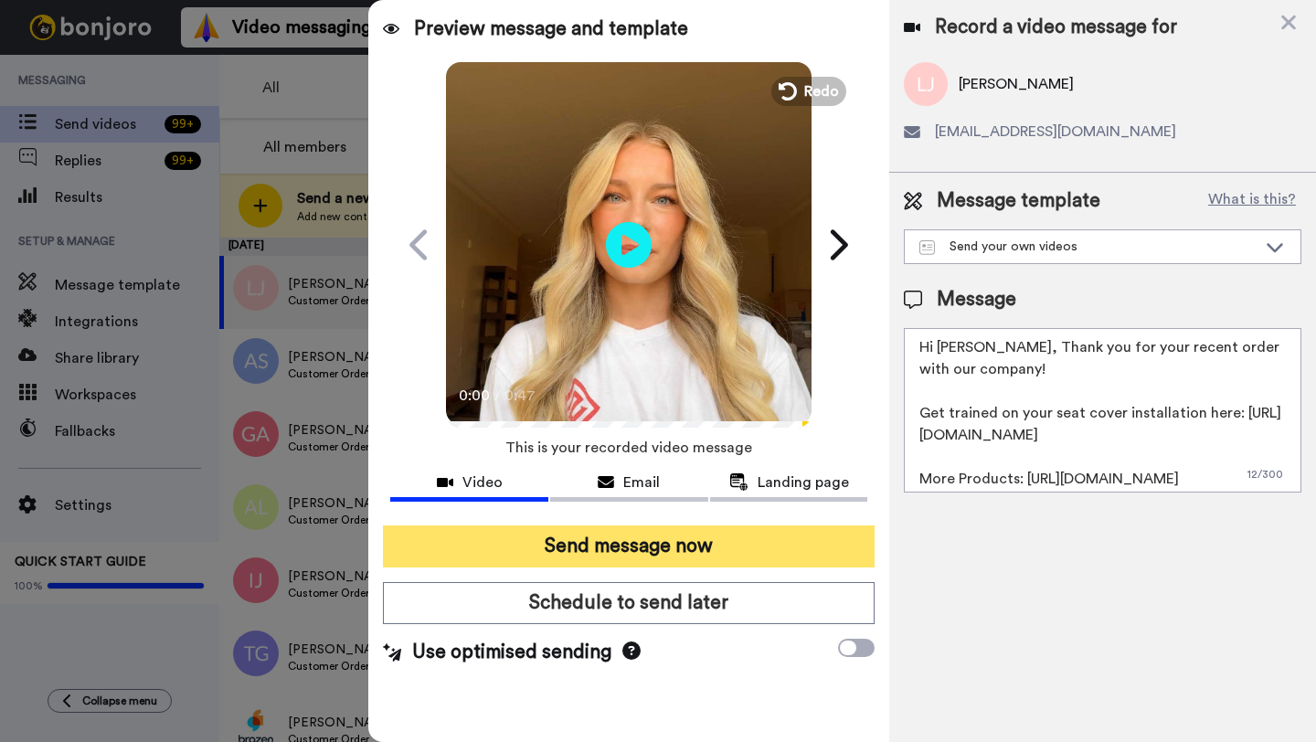
type textarea "Hi Luis, Thank you for your recent order with our company! Get trained on your …"
click at [765, 535] on button "Send message now" at bounding box center [629, 546] width 492 height 42
